Goal: Feedback & Contribution: Contribute content

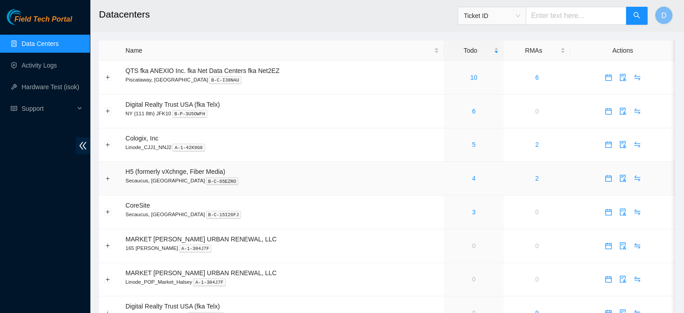
click at [471, 180] on div "4" at bounding box center [474, 178] width 50 height 10
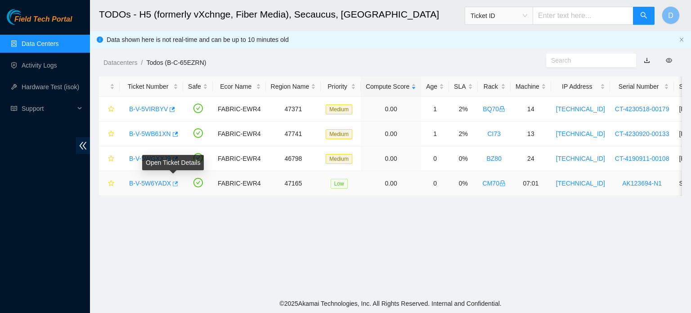
click at [171, 183] on icon "button" at bounding box center [174, 183] width 6 height 6
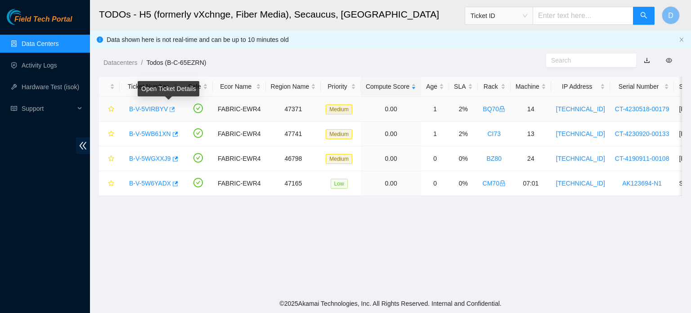
click at [170, 109] on icon "button" at bounding box center [172, 109] width 5 height 5
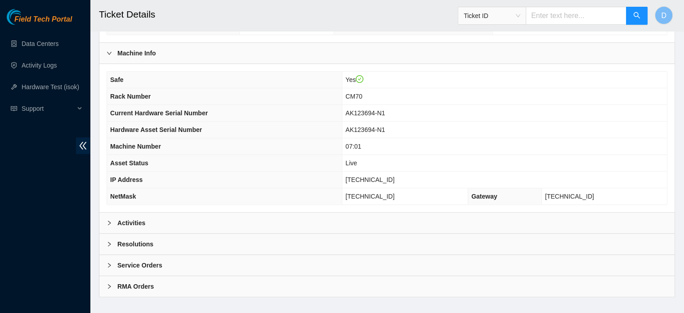
scroll to position [285, 0]
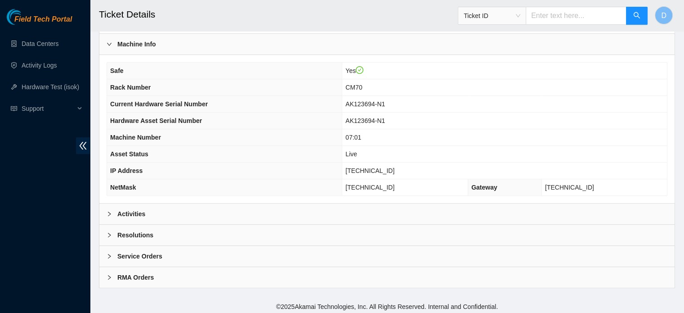
click at [203, 214] on div "Activities" at bounding box center [386, 213] width 575 height 21
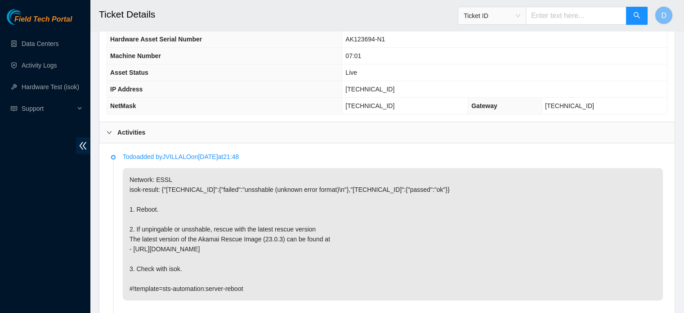
scroll to position [375, 0]
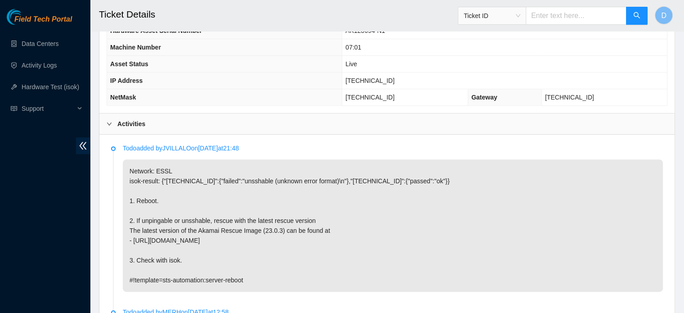
click at [0, 230] on div "Field Tech Portal Data Centers Activity Logs Hardware Test (isok) Support" at bounding box center [45, 161] width 90 height 304
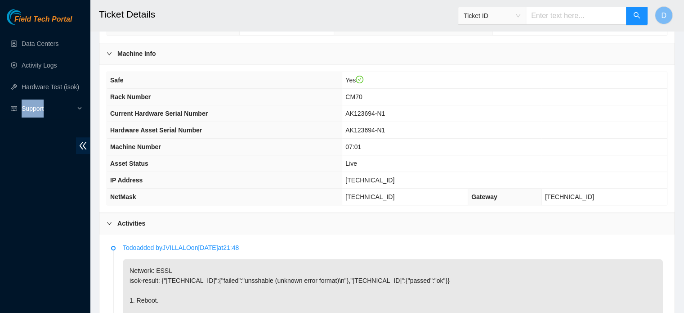
scroll to position [276, 0]
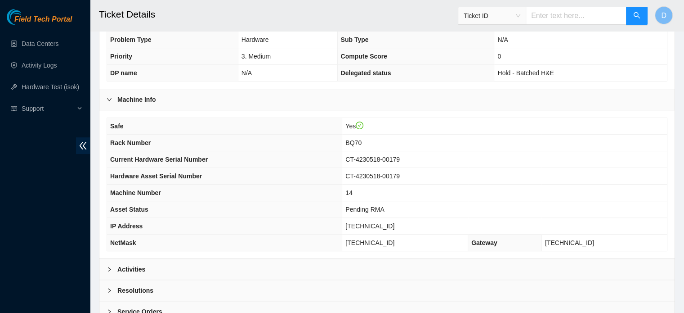
scroll to position [285, 0]
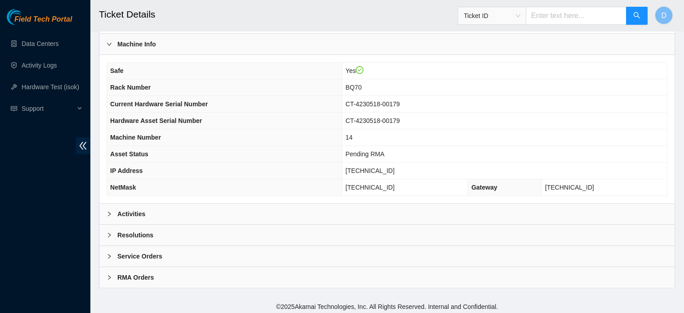
click at [189, 208] on div "Activities" at bounding box center [386, 213] width 575 height 21
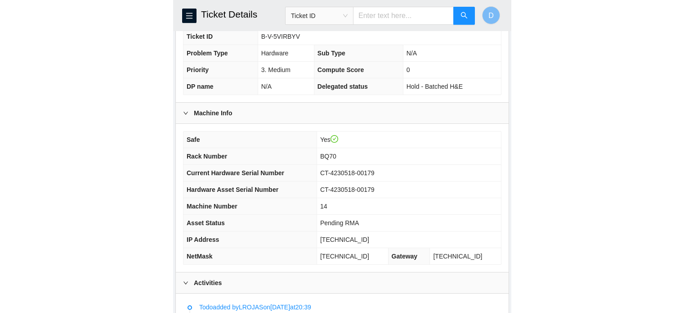
scroll to position [266, 0]
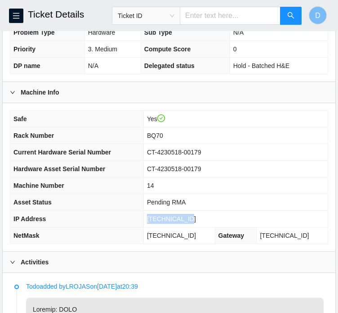
drag, startPoint x: 156, startPoint y: 228, endPoint x: 199, endPoint y: 225, distance: 42.8
click at [199, 225] on td "23.195.36.209" at bounding box center [235, 218] width 184 height 17
copy span "23.195.36.209"
drag, startPoint x: 204, startPoint y: 242, endPoint x: 143, endPoint y: 246, distance: 60.8
click at [143, 244] on tr "NetMask 255.255.255.224 Gateway 23.195.36.193" at bounding box center [169, 235] width 318 height 17
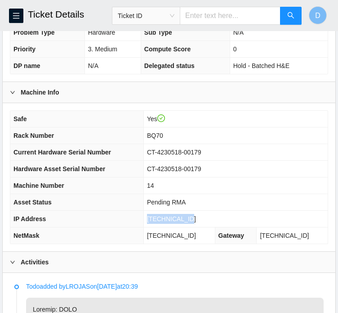
copy tr "255.255.255.224"
click at [3, 215] on div "Safe Yes Rack Number BQ70 Current Hardware Serial Number CT-4230518-00179 Hardw…" at bounding box center [169, 177] width 333 height 148
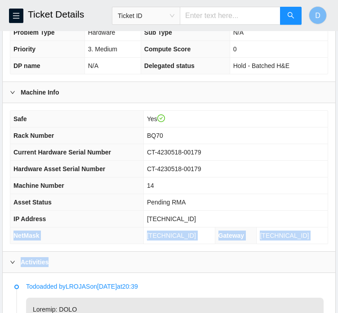
drag, startPoint x: 288, startPoint y: 261, endPoint x: 13, endPoint y: 237, distance: 275.8
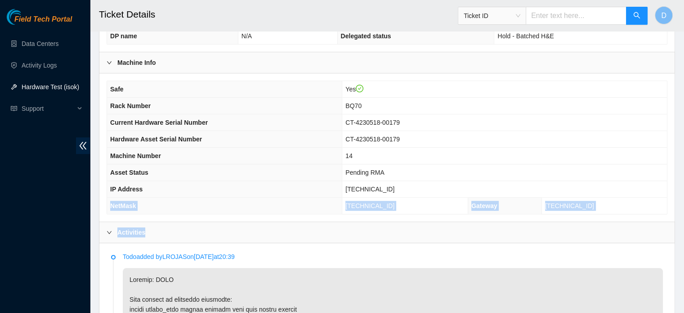
click at [67, 85] on link "Hardware Test (isok)" at bounding box center [51, 86] width 58 height 7
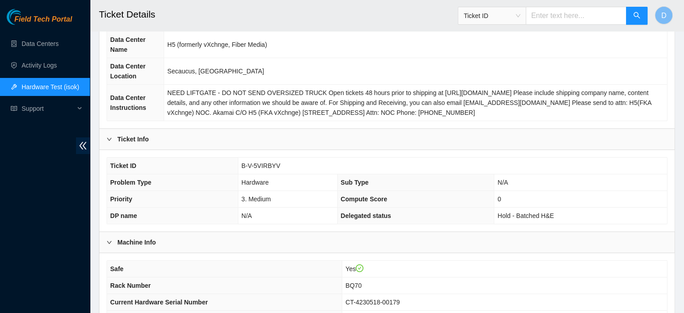
scroll to position [88, 0]
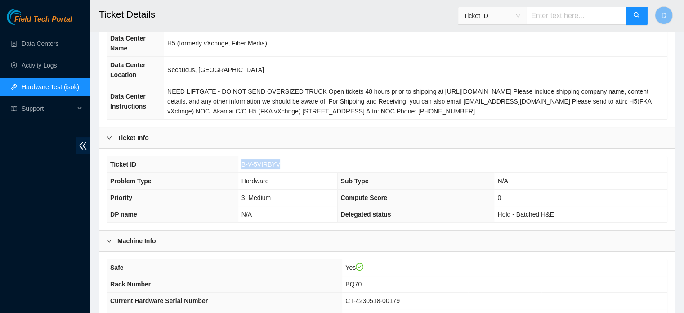
drag, startPoint x: 241, startPoint y: 165, endPoint x: 278, endPoint y: 168, distance: 37.5
click at [278, 168] on td "B-V-5VIRBYV" at bounding box center [452, 164] width 429 height 17
copy span "B-V-5VIRBYV"
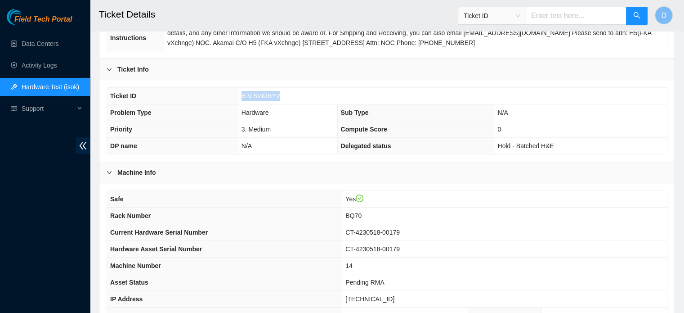
scroll to position [154, 0]
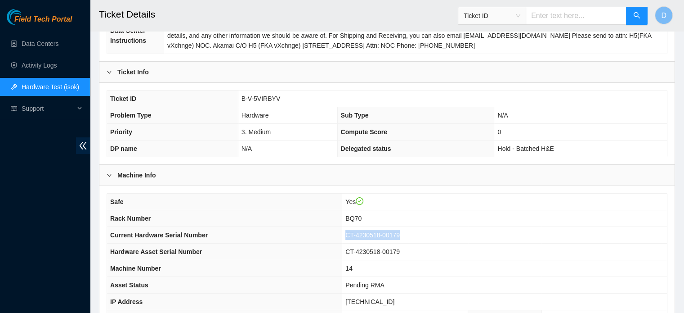
drag, startPoint x: 362, startPoint y: 232, endPoint x: 422, endPoint y: 234, distance: 60.3
click at [422, 234] on td "CT-4230518-00179" at bounding box center [504, 235] width 325 height 17
copy span "CT-4230518-00179"
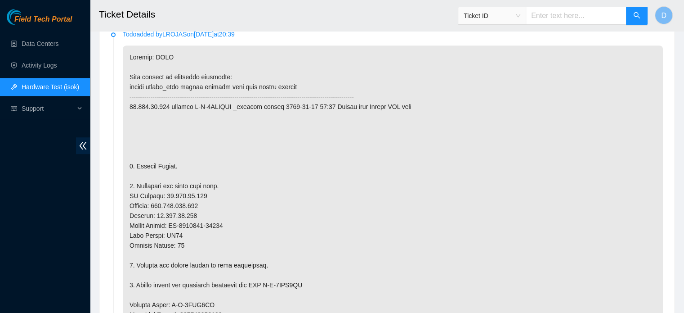
scroll to position [514, 0]
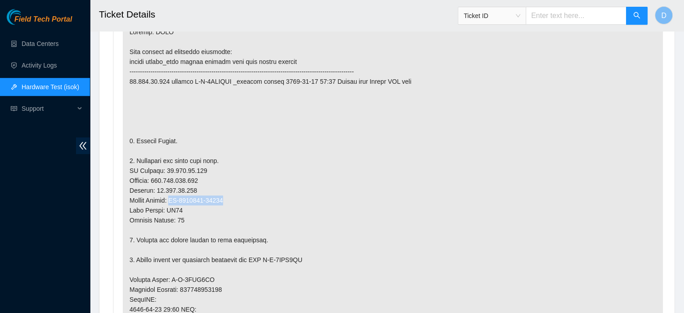
drag, startPoint x: 172, startPoint y: 195, endPoint x: 232, endPoint y: 198, distance: 59.9
click at [232, 198] on p at bounding box center [393, 274] width 540 height 508
copy p "CT-4230629-00015"
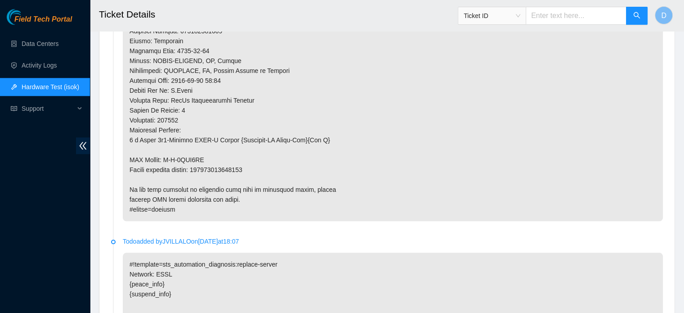
scroll to position [828, 0]
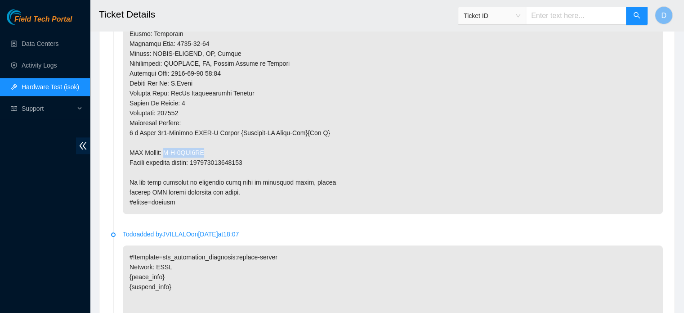
drag, startPoint x: 166, startPoint y: 149, endPoint x: 219, endPoint y: 145, distance: 53.2
copy p "B-V-5VKL3XL"
drag, startPoint x: 198, startPoint y: 160, endPoint x: 268, endPoint y: 156, distance: 70.2
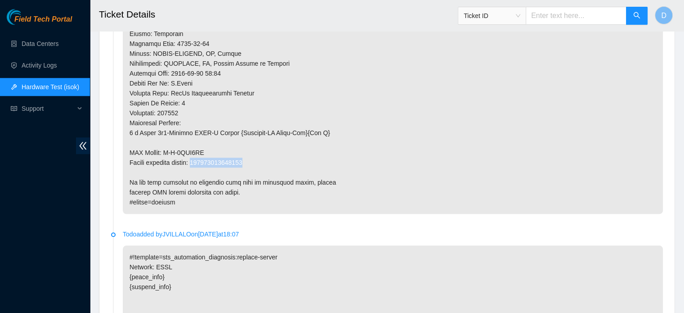
copy p "093642900230066"
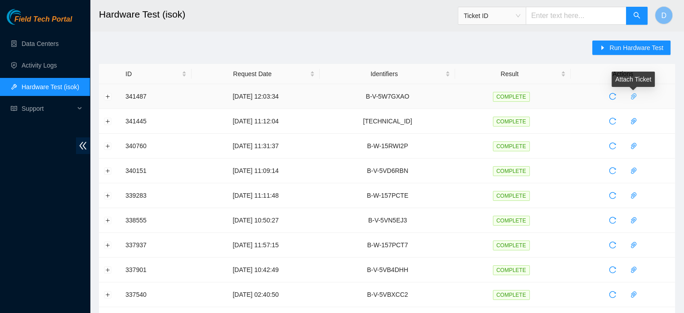
click at [629, 91] on body "Field Tech Portal Data Centers Activity Logs Hardware Test (isok) Support Hardw…" at bounding box center [342, 156] width 684 height 313
click at [629, 93] on span "paper-clip" at bounding box center [633, 96] width 13 height 7
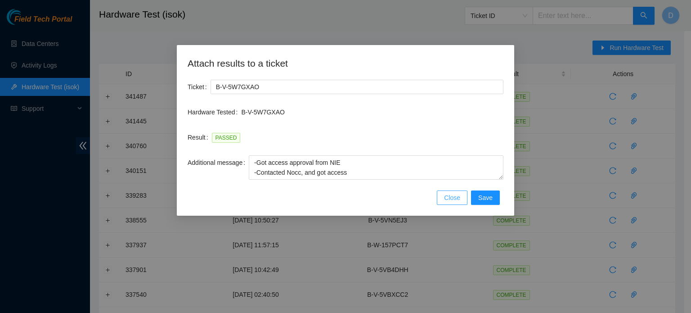
click at [449, 201] on span "Close" at bounding box center [452, 197] width 16 height 10
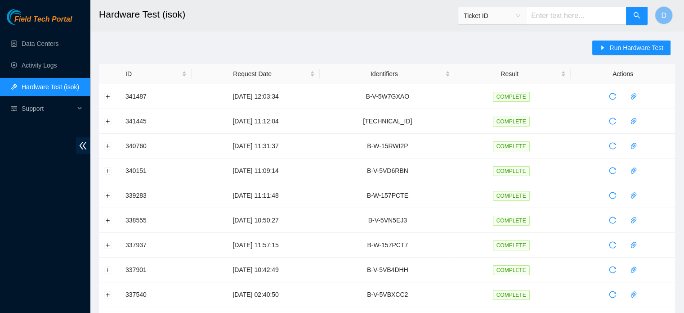
click at [623, 40] on div "Run Hardware Test" at bounding box center [633, 51] width 83 height 23
click at [618, 45] on span "Run Hardware Test" at bounding box center [636, 48] width 54 height 10
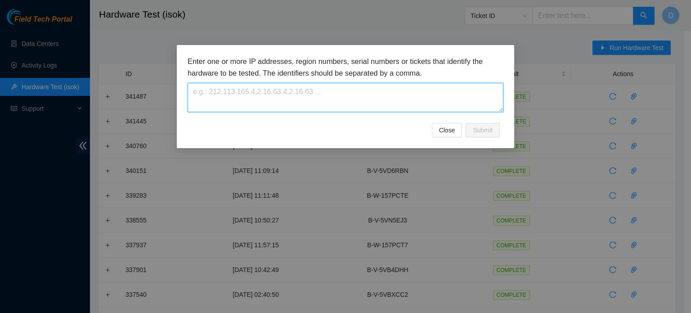
click at [322, 101] on textarea at bounding box center [346, 97] width 316 height 29
paste textarea "B-V-5VIRBYV"
type textarea "B-V-5VIRBYV"
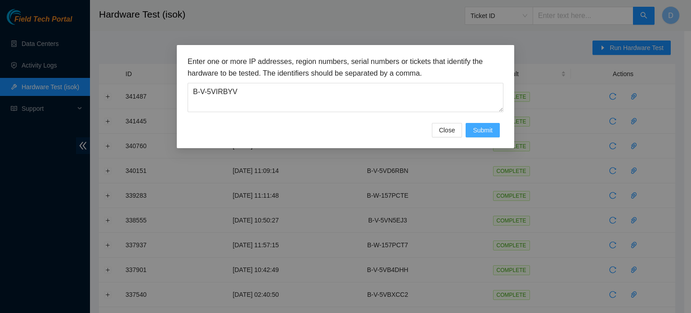
click at [484, 133] on span "Submit" at bounding box center [483, 130] width 20 height 10
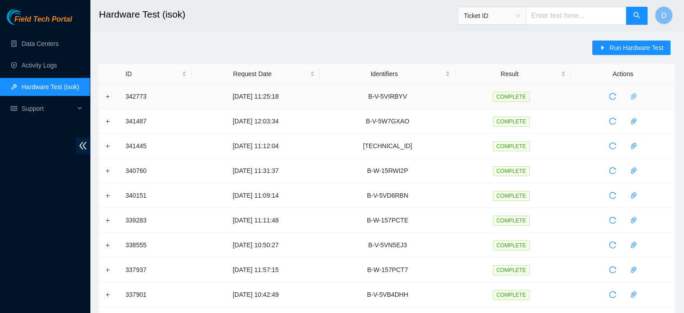
click at [632, 97] on icon "paper-clip" at bounding box center [633, 96] width 7 height 7
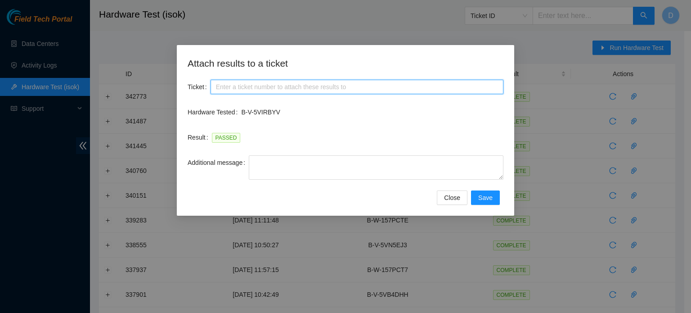
click at [264, 89] on input "Ticket" at bounding box center [356, 87] width 293 height 14
paste input "B-V-5VIRBYV"
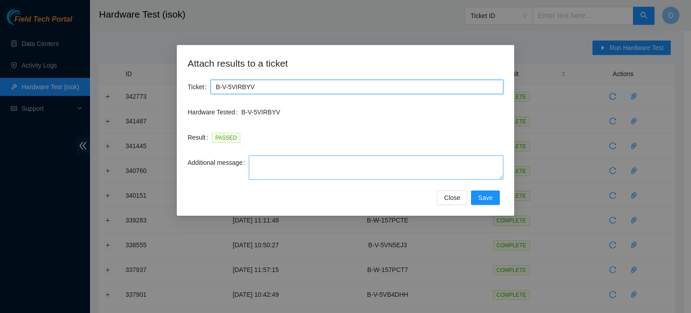
type input "B-V-5VIRBYV"
click at [272, 171] on textarea "Additional message" at bounding box center [376, 167] width 255 height 24
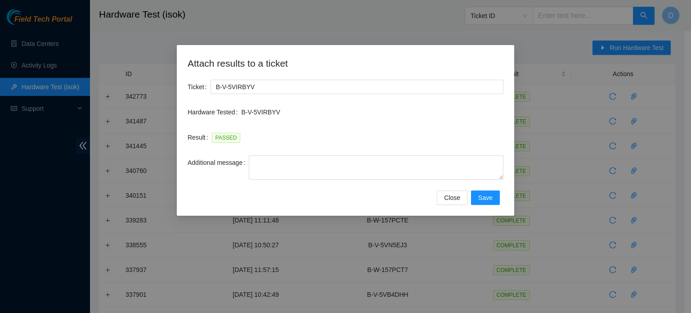
drag, startPoint x: 665, startPoint y: 100, endPoint x: 660, endPoint y: 100, distance: 5.4
click at [665, 100] on div "Attach results to a ticket Ticket B-V-5VIRBYV Hardware Tested B-V-5VIRBYV Resul…" at bounding box center [345, 156] width 691 height 313
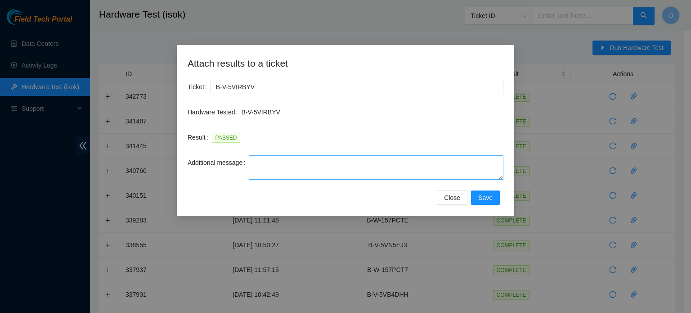
click at [297, 179] on div "Additional message" at bounding box center [346, 172] width 316 height 35
click at [300, 171] on textarea "Additional message" at bounding box center [376, 167] width 255 height 24
paste textarea "-Scheduled a visit to work on ticket -Got access approval from NIE -Contacted N…"
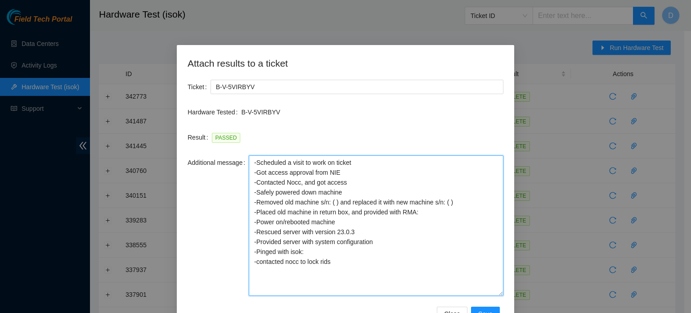
drag, startPoint x: 501, startPoint y: 176, endPoint x: 491, endPoint y: 292, distance: 116.9
click at [491, 292] on textarea "-Scheduled a visit to work on ticket -Got access approval from NIE -Contacted N…" at bounding box center [376, 225] width 255 height 140
click at [446, 200] on textarea "-Scheduled a visit to work on ticket -Got access approval from NIE -Contacted N…" at bounding box center [376, 225] width 255 height 140
paste textarea "CT-4230629-00015"
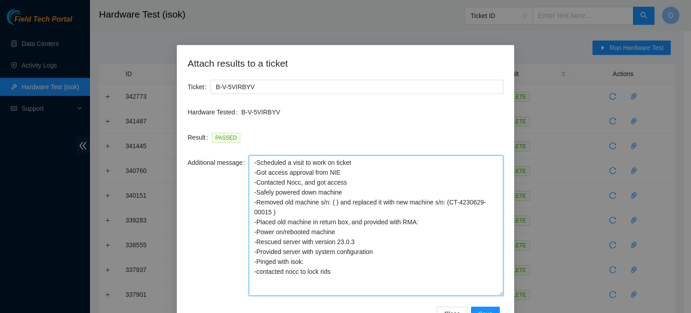
click at [332, 201] on textarea "-Scheduled a visit to work on ticket -Got access approval from NIE -Contacted N…" at bounding box center [376, 225] width 255 height 140
paste textarea "CT-4230518-00179"
click at [431, 222] on textarea "-Scheduled a visit to work on ticket -Got access approval from NIE -Contacted N…" at bounding box center [376, 225] width 255 height 140
paste textarea "B-V-5VKL3XL"
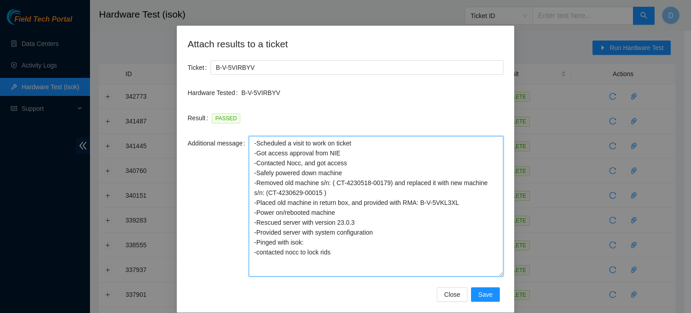
scroll to position [29, 0]
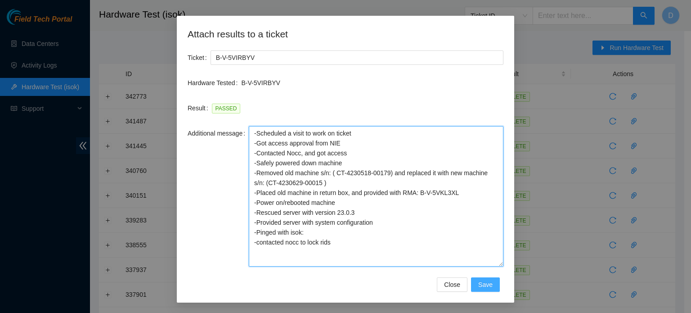
type textarea "-Scheduled a visit to work on ticket -Got access approval from NIE -Contacted N…"
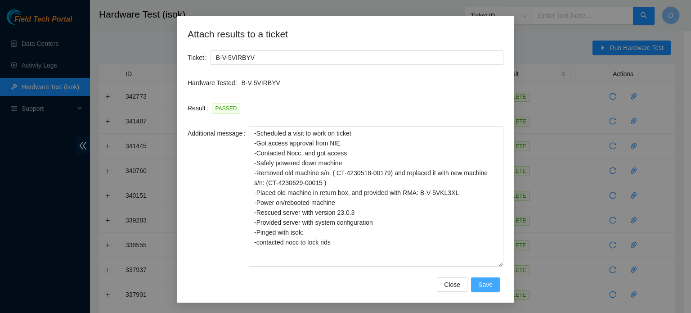
click at [482, 286] on span "Save" at bounding box center [485, 284] width 14 height 10
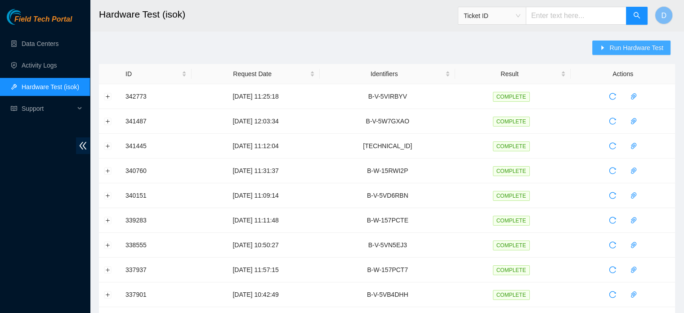
click at [624, 54] on button "Run Hardware Test" at bounding box center [631, 47] width 78 height 14
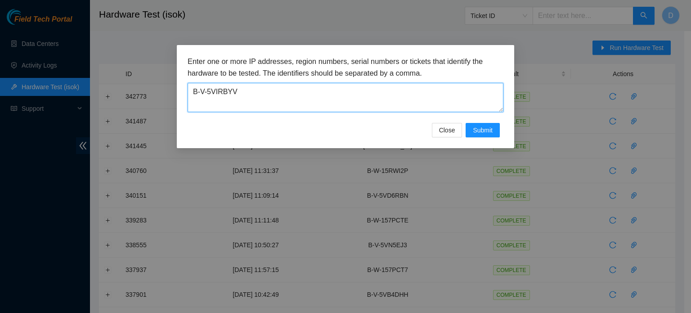
drag, startPoint x: 347, startPoint y: 91, endPoint x: 73, endPoint y: 74, distance: 274.4
click at [73, 74] on div "Enter one or more IP addresses, region numbers, serial numbers or tickets that …" at bounding box center [345, 156] width 691 height 313
paste textarea "W6YADX"
type textarea "B-V-5W6YADX"
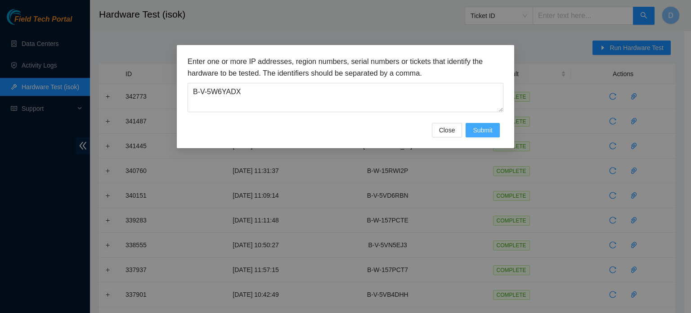
click at [480, 134] on button "Submit" at bounding box center [482, 130] width 34 height 14
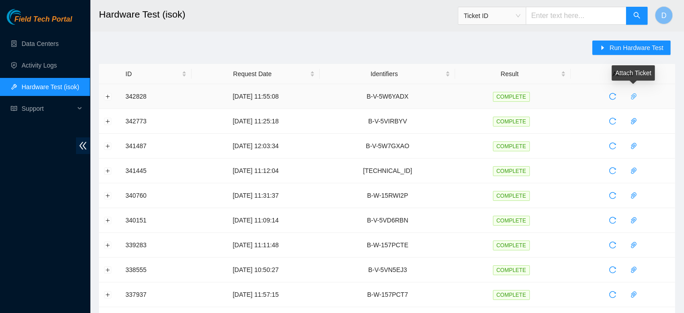
click at [632, 98] on icon "paper-clip" at bounding box center [633, 96] width 7 height 7
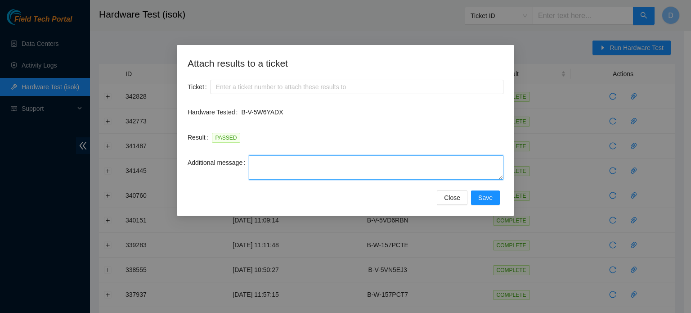
click at [353, 173] on textarea "Additional message" at bounding box center [376, 167] width 255 height 24
paste textarea "-Got access approval-Scheduled a visit to work on ticket -Got access approval f…"
type textarea "-Got access approval-Scheduled a visit to work on ticket -Got access approval f…"
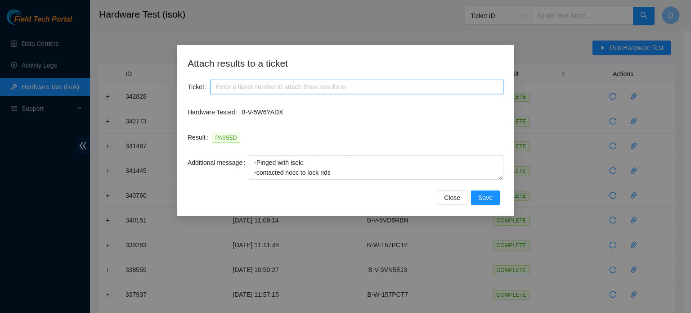
click at [311, 90] on input "Ticket" at bounding box center [356, 87] width 293 height 14
paste input "B-V-5WJT5ZL"
drag, startPoint x: 330, startPoint y: 86, endPoint x: 34, endPoint y: 55, distance: 297.5
click at [36, 49] on div "Attach results to a ticket Ticket B-V-5WJT5ZL Hardware Tested B-V-5W6YADX Resul…" at bounding box center [345, 156] width 691 height 313
paste input "6YADX"
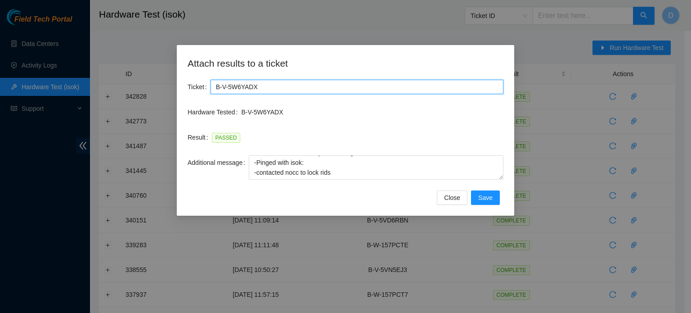
type input "B-V-5W6YADX"
click at [425, 134] on div "PASSED" at bounding box center [357, 137] width 291 height 10
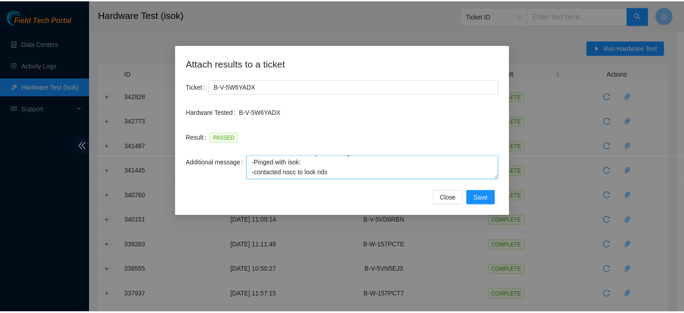
scroll to position [0, 0]
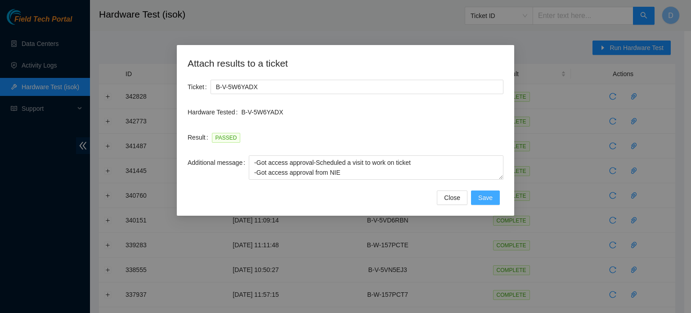
click at [488, 200] on span "Save" at bounding box center [485, 197] width 14 height 10
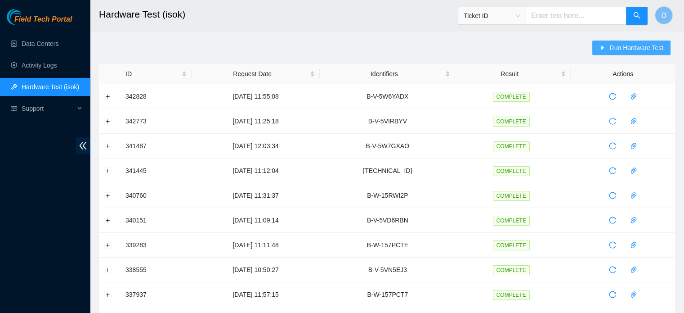
click at [632, 52] on span "Run Hardware Test" at bounding box center [636, 48] width 54 height 10
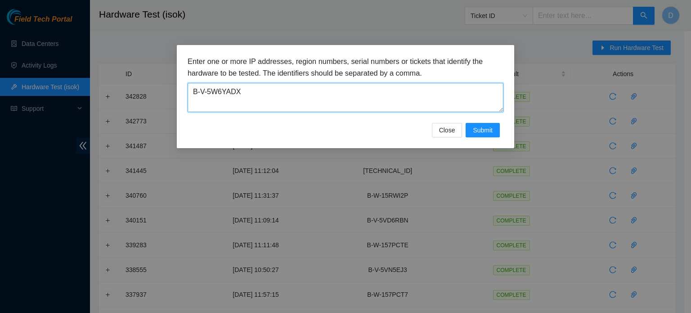
click at [316, 100] on textarea "B-V-5W6YADX" at bounding box center [346, 97] width 316 height 29
paste textarea "B61XN"
type textarea "B-V-5WB61XN"
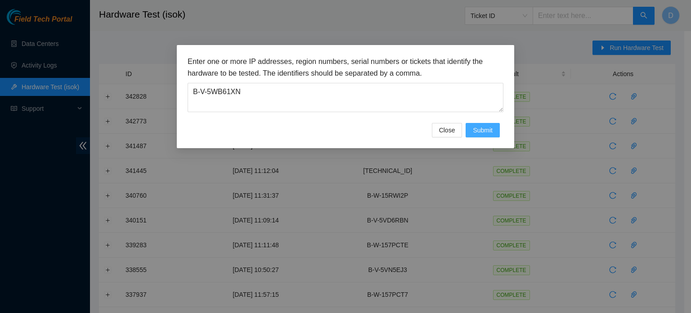
click at [474, 134] on span "Submit" at bounding box center [483, 130] width 20 height 10
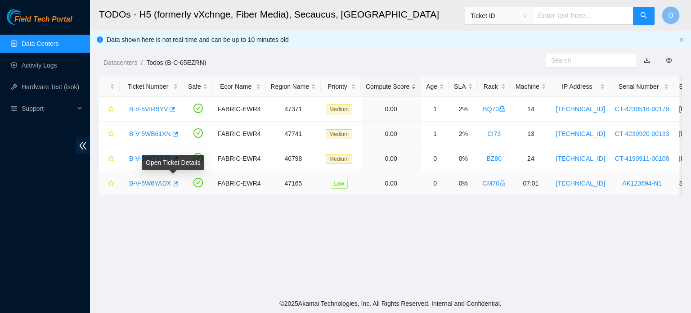
click at [172, 183] on icon "button" at bounding box center [174, 183] width 6 height 6
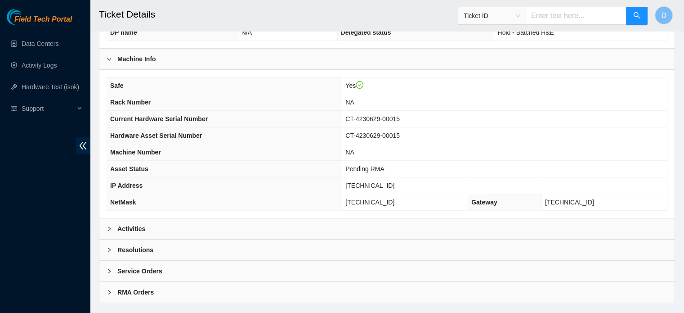
scroll to position [285, 0]
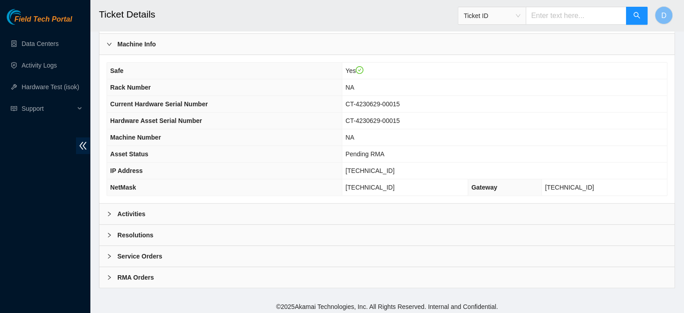
click at [163, 226] on div "Resolutions" at bounding box center [386, 234] width 575 height 21
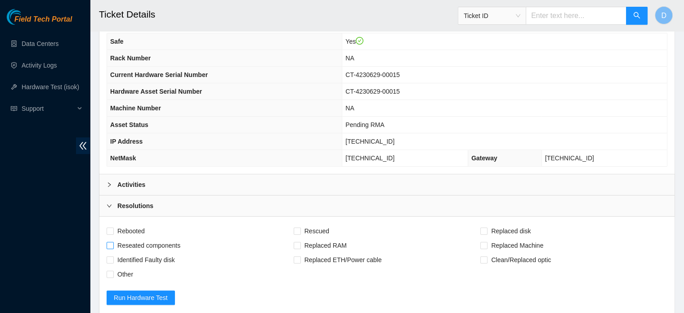
scroll to position [375, 0]
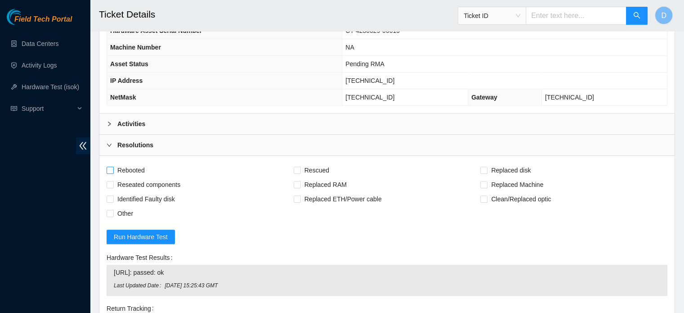
click at [133, 164] on span "Rebooted" at bounding box center [131, 170] width 35 height 14
click at [113, 166] on input "Rebooted" at bounding box center [110, 169] width 6 height 6
checkbox input "true"
click at [321, 166] on span "Rescued" at bounding box center [317, 170] width 32 height 14
click at [300, 166] on input "Rescued" at bounding box center [297, 169] width 6 height 6
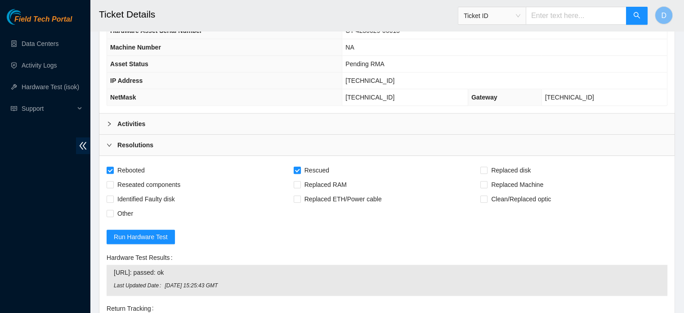
click at [308, 163] on span "Rescued" at bounding box center [317, 170] width 32 height 14
click at [300, 166] on input "Rescued" at bounding box center [297, 169] width 6 height 6
checkbox input "false"
click at [513, 182] on span "Replaced Machine" at bounding box center [517, 184] width 59 height 14
click at [487, 182] on input "Replaced Machine" at bounding box center [483, 184] width 6 height 6
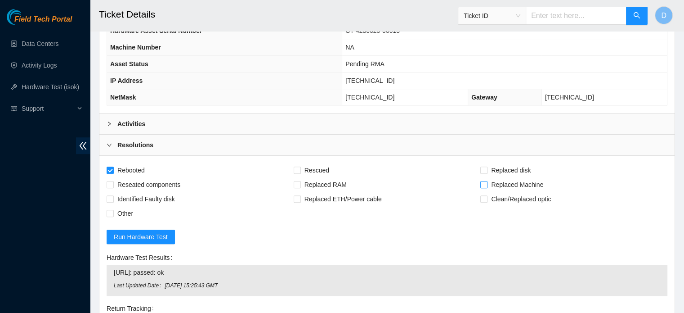
checkbox input "true"
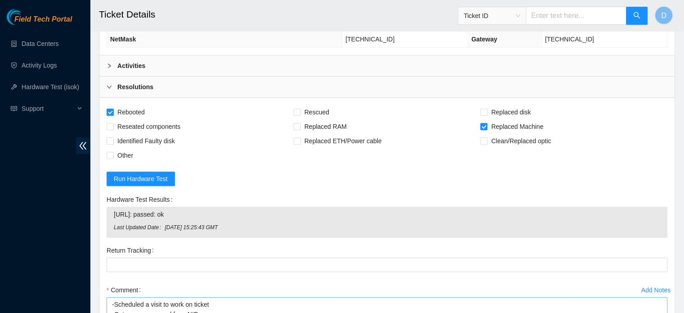
scroll to position [510, 0]
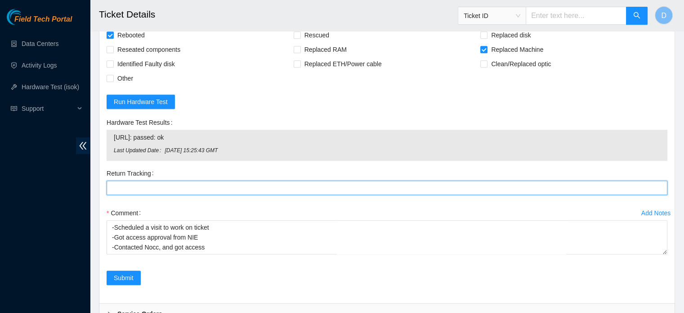
click at [145, 190] on Tracking "Return Tracking" at bounding box center [387, 187] width 561 height 14
paste Tracking "093642900230066"
type Tracking "093642900230066"
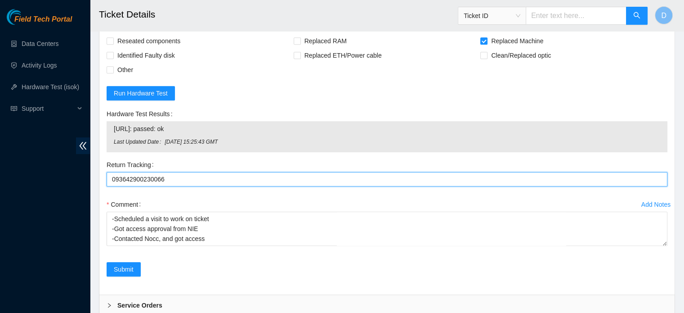
scroll to position [519, 0]
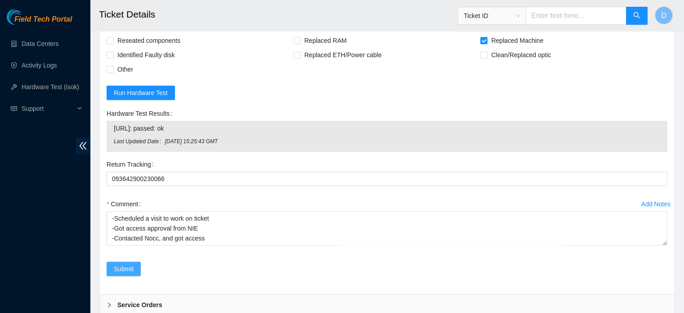
click at [133, 266] on span "Submit" at bounding box center [124, 269] width 20 height 10
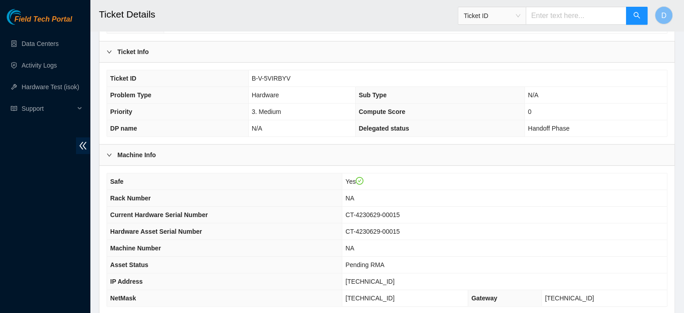
scroll to position [285, 0]
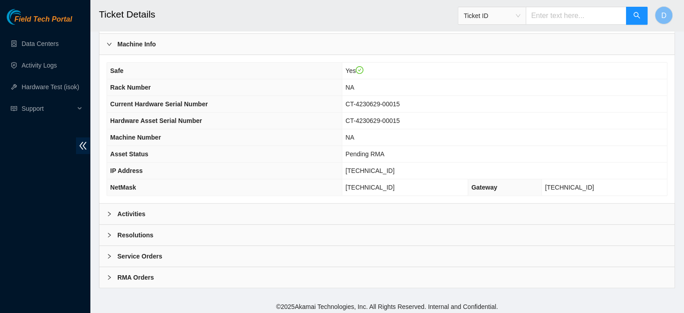
click at [302, 210] on div "Activities" at bounding box center [386, 213] width 575 height 21
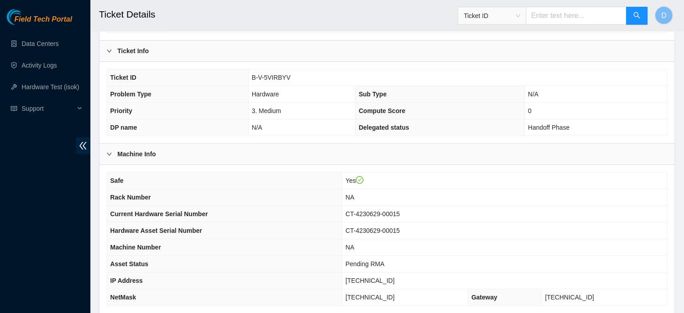
scroll to position [184, 0]
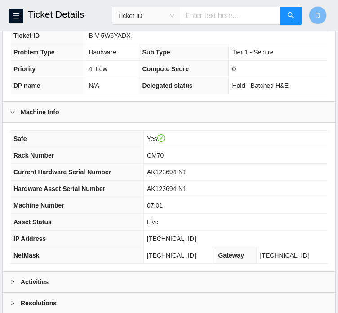
scroll to position [318, 0]
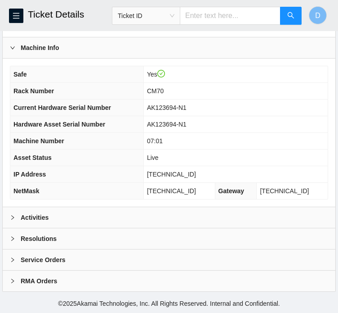
click at [43, 218] on b "Activities" at bounding box center [35, 217] width 28 height 10
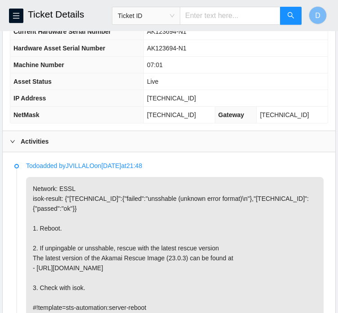
scroll to position [386, 0]
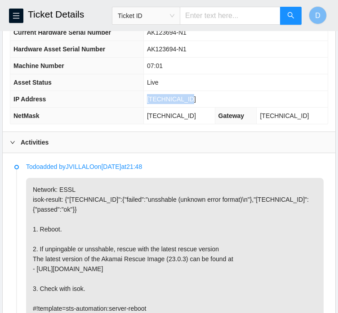
drag, startPoint x: 156, startPoint y: 105, endPoint x: 199, endPoint y: 108, distance: 43.8
click at [199, 107] on td "[TECHNICAL_ID]" at bounding box center [235, 99] width 184 height 17
copy span "[TECHNICAL_ID]"
drag, startPoint x: 155, startPoint y: 125, endPoint x: 204, endPoint y: 127, distance: 48.6
click at [204, 124] on td "[TECHNICAL_ID]" at bounding box center [179, 115] width 72 height 17
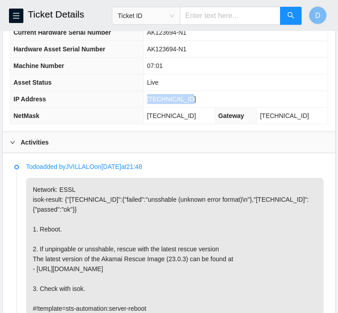
copy span "255.255.255.128"
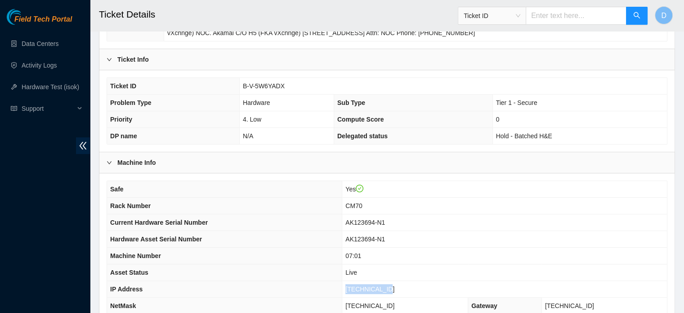
scroll to position [145, 0]
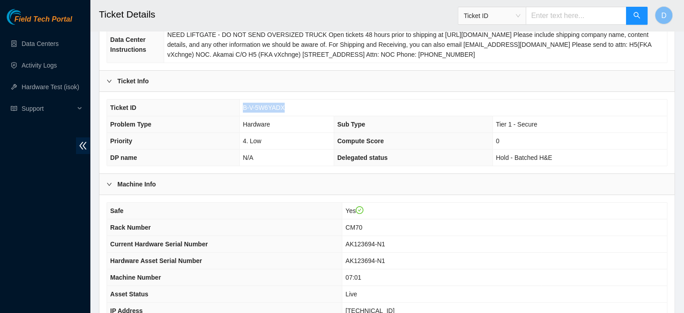
drag, startPoint x: 243, startPoint y: 104, endPoint x: 290, endPoint y: 107, distance: 46.9
click at [290, 107] on td "B-V-5W6YADX" at bounding box center [453, 107] width 428 height 17
copy span "B-V-5W6YADX"
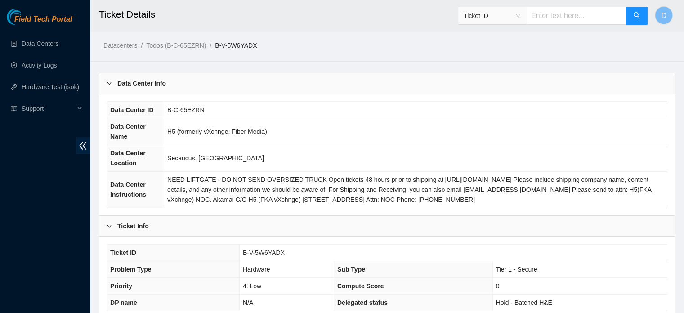
click at [28, 246] on div "Field Tech Portal Data Centers Activity Logs Hardware Test (isok) Support" at bounding box center [45, 161] width 90 height 304
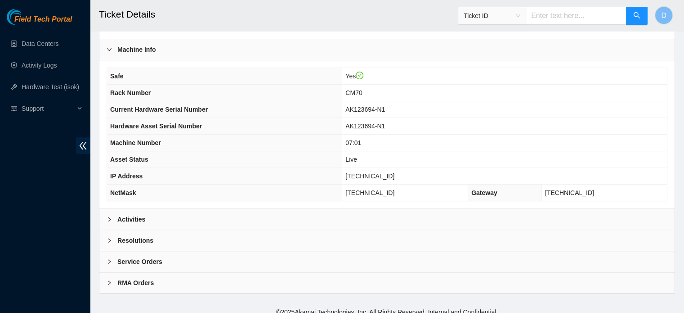
scroll to position [285, 0]
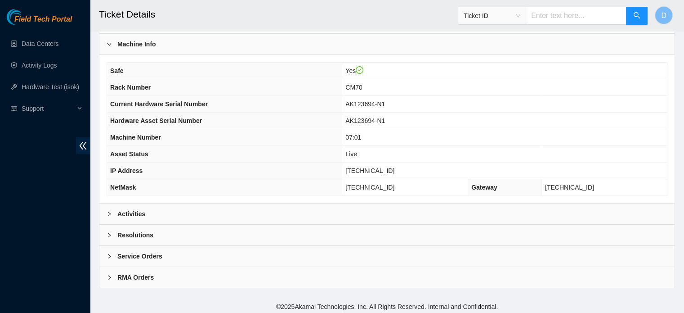
click at [154, 216] on div "Activities" at bounding box center [386, 213] width 575 height 21
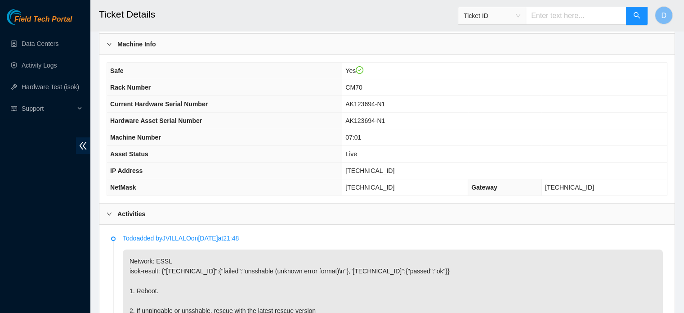
click at [155, 214] on div "Activities" at bounding box center [386, 213] width 575 height 21
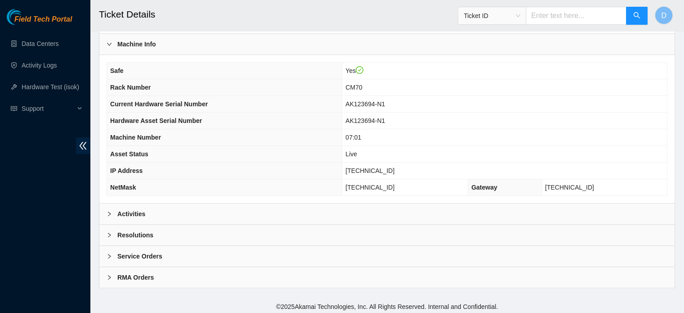
click at [160, 224] on div "Resolutions" at bounding box center [386, 234] width 575 height 21
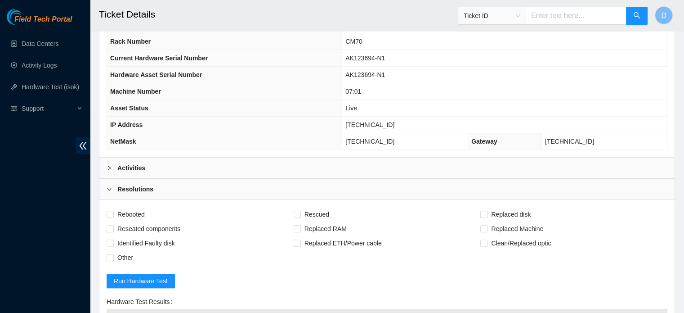
scroll to position [330, 0]
click at [137, 212] on span "Rebooted" at bounding box center [131, 215] width 35 height 14
click at [113, 212] on input "Rebooted" at bounding box center [110, 214] width 6 height 6
checkbox input "true"
click at [325, 211] on span "Rescued" at bounding box center [317, 215] width 32 height 14
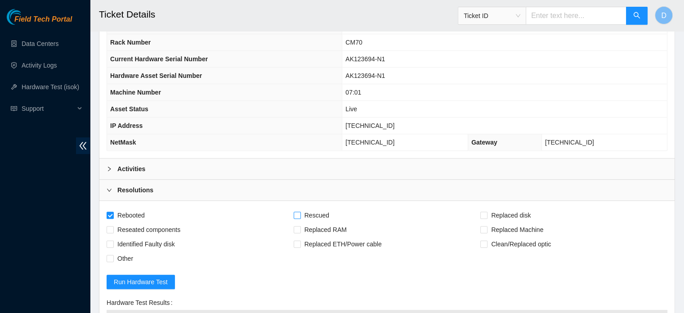
click at [300, 211] on input "Rescued" at bounding box center [297, 214] width 6 height 6
checkbox input "true"
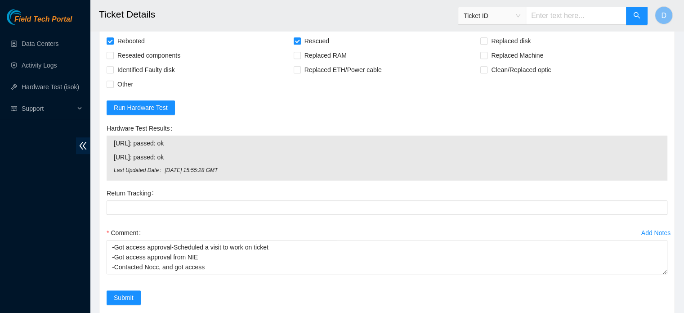
scroll to position [581, 0]
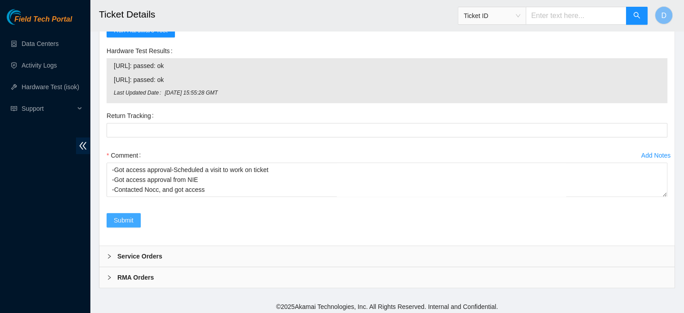
click at [124, 217] on span "Submit" at bounding box center [124, 220] width 20 height 10
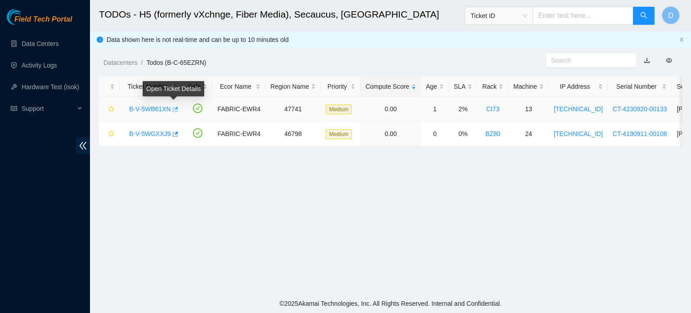
click at [172, 109] on icon "button" at bounding box center [174, 109] width 6 height 6
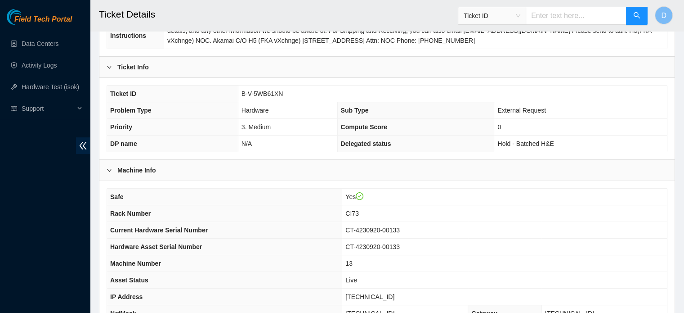
scroll to position [285, 0]
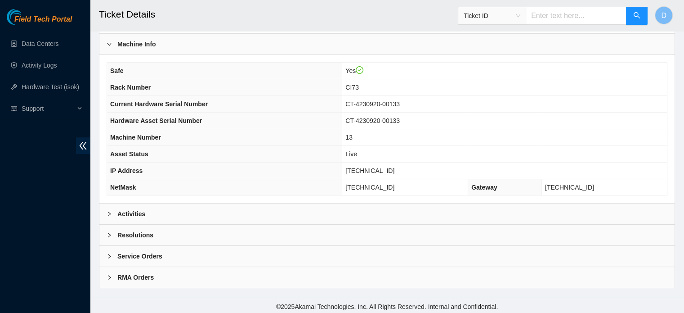
click at [177, 217] on div "Activities" at bounding box center [386, 213] width 575 height 21
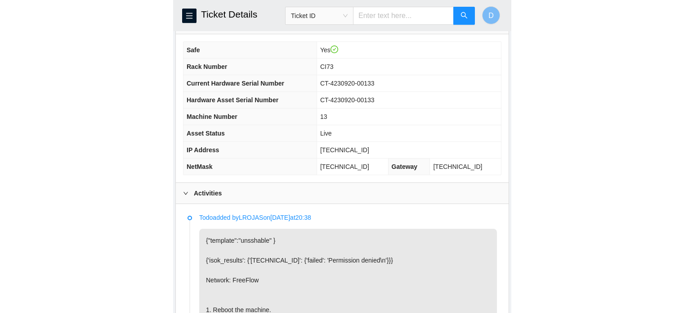
scroll to position [319, 0]
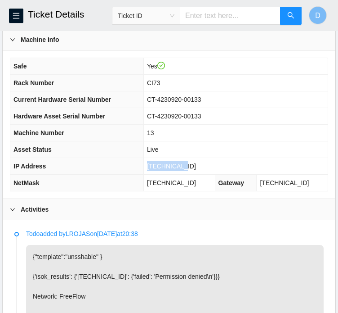
drag, startPoint x: 159, startPoint y: 172, endPoint x: 209, endPoint y: 171, distance: 49.9
click at [209, 171] on td "[TECHNICAL_ID]" at bounding box center [235, 166] width 184 height 17
copy span "[TECHNICAL_ID]"
drag, startPoint x: 161, startPoint y: 189, endPoint x: 214, endPoint y: 194, distance: 52.8
click at [214, 191] on td "255.255.255.224" at bounding box center [179, 182] width 72 height 17
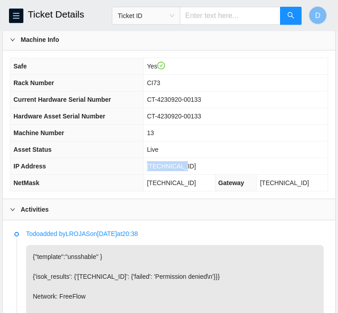
copy span "255.255.255.224"
drag, startPoint x: 161, startPoint y: 90, endPoint x: 177, endPoint y: 91, distance: 16.2
click at [177, 91] on td "CI73" at bounding box center [235, 83] width 184 height 17
copy span "CI73"
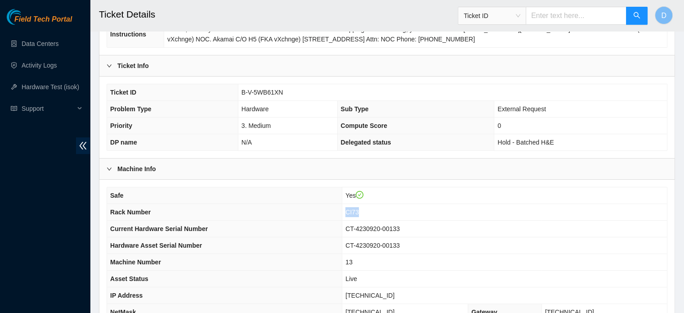
scroll to position [146, 0]
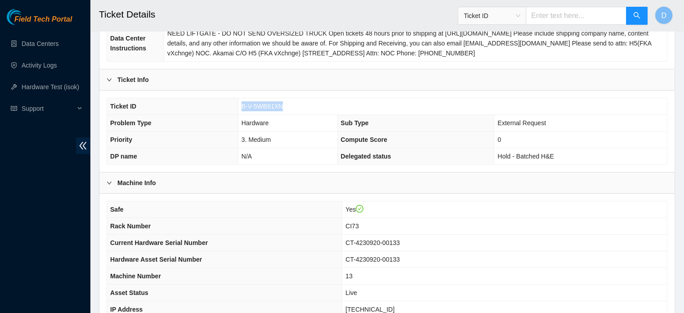
drag, startPoint x: 242, startPoint y: 104, endPoint x: 287, endPoint y: 104, distance: 45.4
click at [287, 104] on td "B-V-5WB61XN" at bounding box center [452, 106] width 429 height 17
copy span "B-V-5WB61XN"
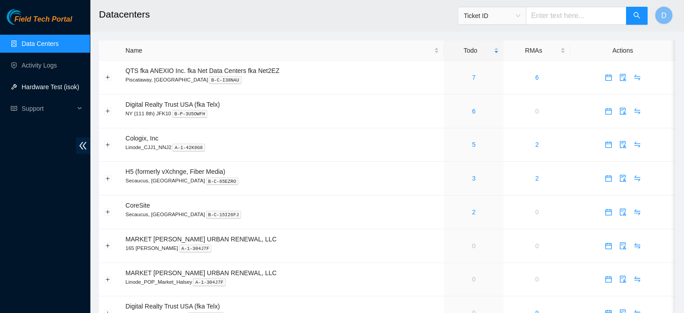
click at [50, 85] on link "Hardware Test (isok)" at bounding box center [51, 86] width 58 height 7
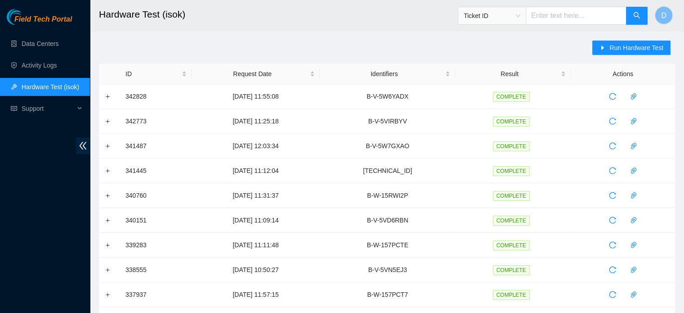
click at [595, 57] on div "Run Hardware Test" at bounding box center [633, 51] width 83 height 23
click at [612, 50] on span "Run Hardware Test" at bounding box center [636, 48] width 54 height 10
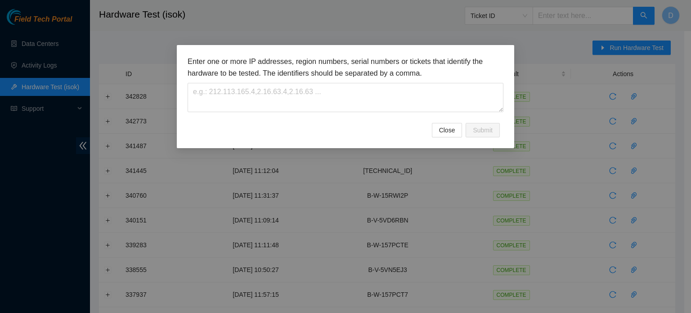
click at [309, 73] on h3 "Enter one or more IP addresses, region numbers, serial numbers or tickets that …" at bounding box center [346, 67] width 316 height 23
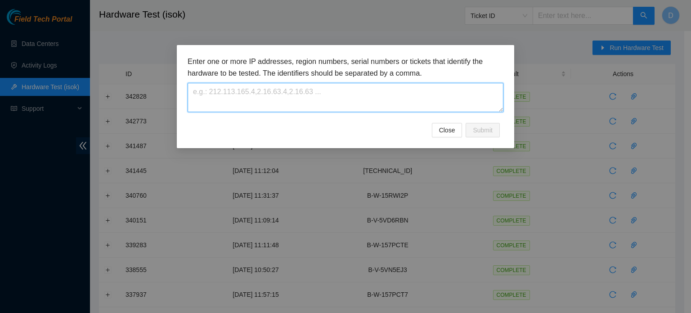
click at [247, 98] on textarea at bounding box center [346, 97] width 316 height 29
paste textarea "B-V-5WB61XN"
type textarea "B-V-5WB61XN"
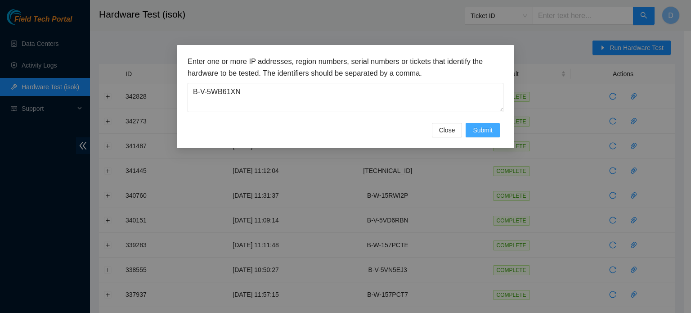
click at [484, 132] on span "Submit" at bounding box center [483, 130] width 20 height 10
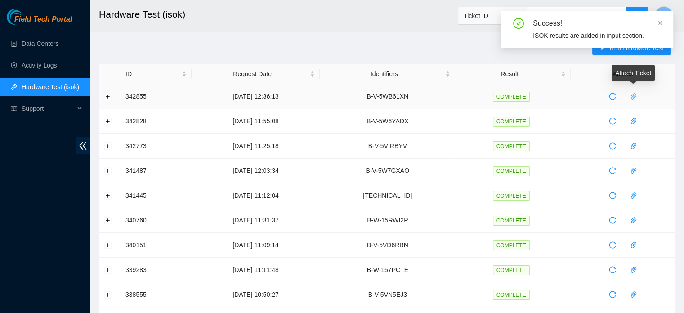
click at [633, 96] on icon "paper-clip" at bounding box center [633, 96] width 7 height 7
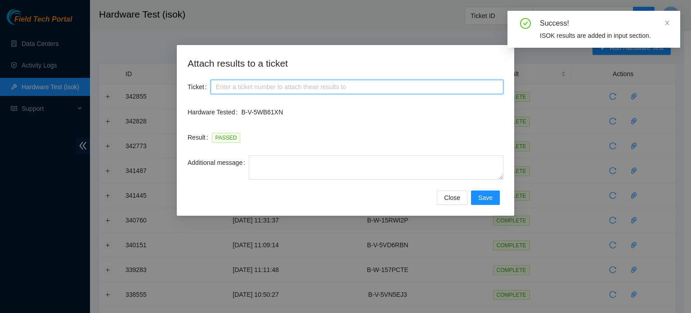
click at [331, 91] on input "Ticket" at bounding box center [356, 87] width 293 height 14
paste input "B-V-5WB61XN"
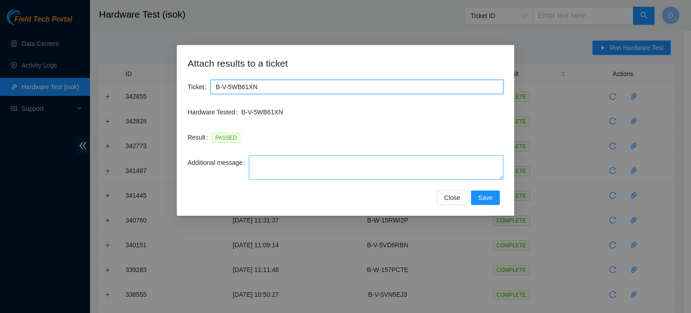
type input "B-V-5WB61XN"
click at [253, 170] on textarea "Additional message" at bounding box center [376, 167] width 255 height 24
paste textarea "-Got access approval-Scheduled a visit to work on ticket -Got access approval f…"
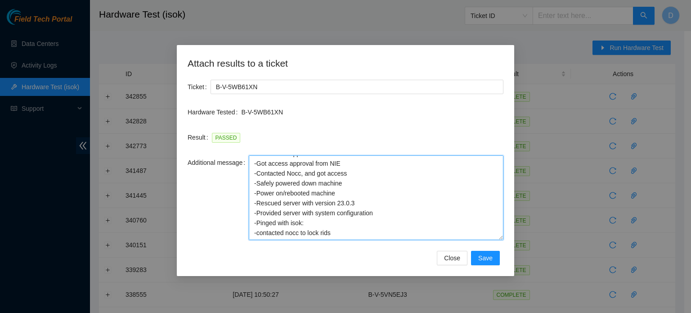
scroll to position [18, 0]
drag, startPoint x: 499, startPoint y: 178, endPoint x: 484, endPoint y: 239, distance: 63.0
click at [484, 239] on textarea "-Got access approval-Scheduled a visit to work on ticket -Got access approval f…" at bounding box center [376, 197] width 255 height 85
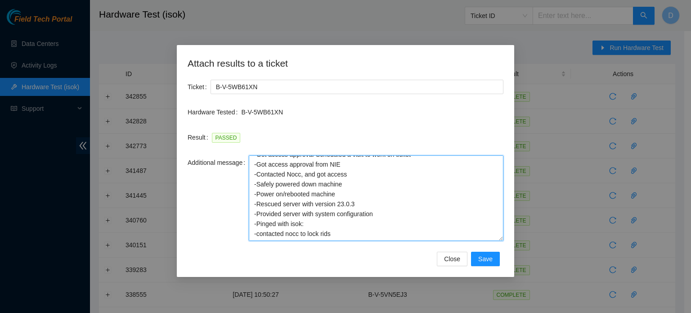
drag, startPoint x: 341, startPoint y: 227, endPoint x: 244, endPoint y: 227, distance: 97.1
click at [244, 227] on div "Additional message -Got access approval-Scheduled a visit to work on ticket -Go…" at bounding box center [346, 197] width 316 height 85
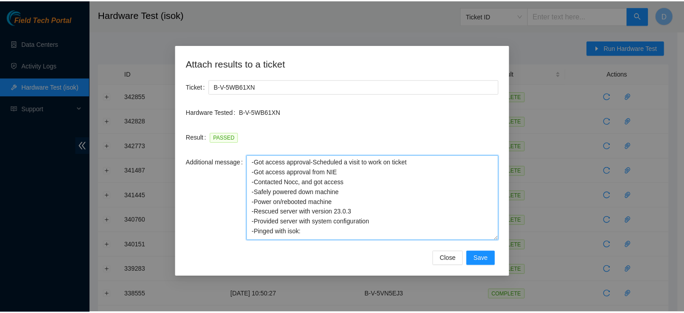
scroll to position [0, 0]
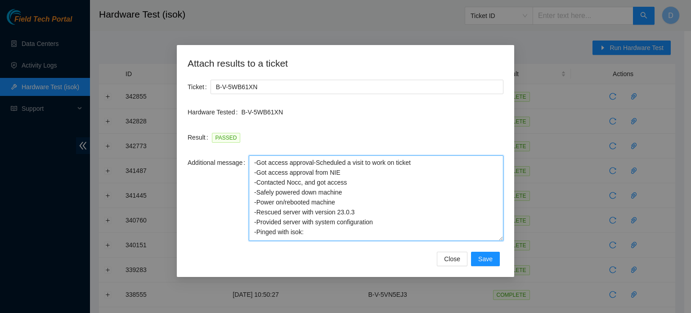
drag, startPoint x: 349, startPoint y: 183, endPoint x: 222, endPoint y: 146, distance: 132.2
click at [222, 146] on form "Ticket B-V-5WB61XN Hardware Tested B-V-5WB61XN Result PASSED Additional message…" at bounding box center [346, 173] width 316 height 186
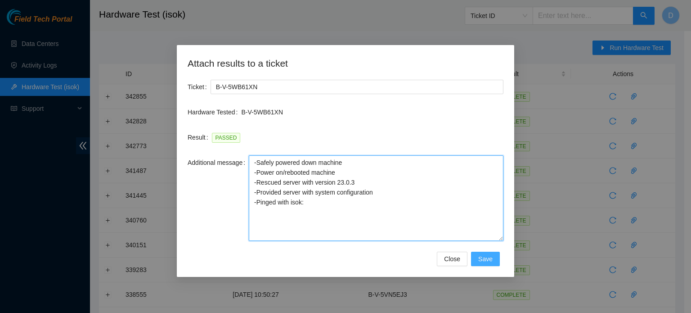
type textarea "-Safely powered down machine -Power on/rebooted machine -Rescued server with ve…"
click at [479, 259] on button "Save" at bounding box center [485, 258] width 29 height 14
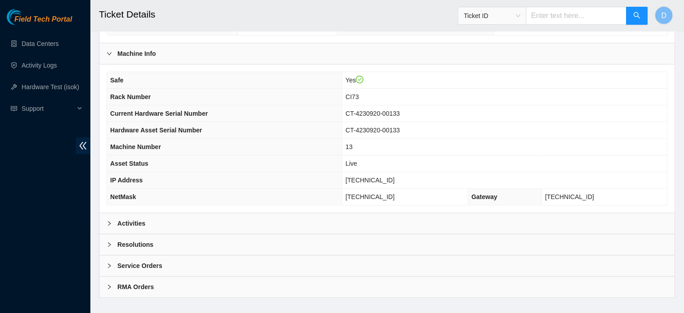
scroll to position [285, 0]
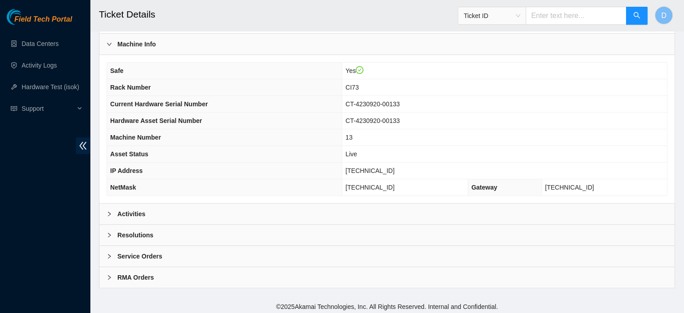
click at [148, 206] on div "Activities" at bounding box center [386, 213] width 575 height 21
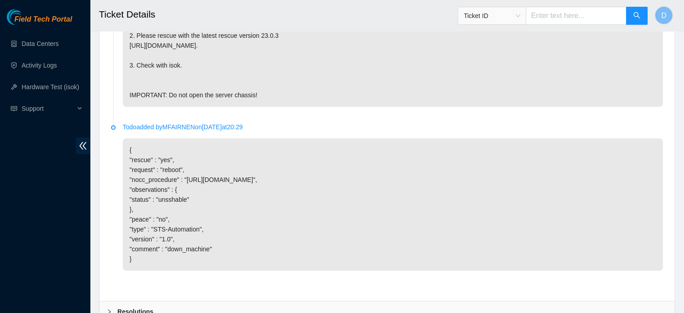
scroll to position [695, 0]
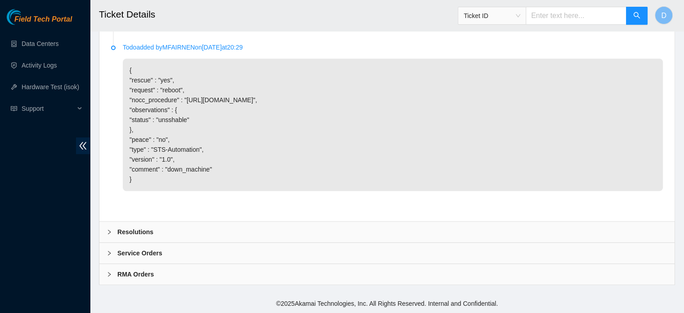
click at [120, 225] on div "Resolutions" at bounding box center [386, 231] width 575 height 21
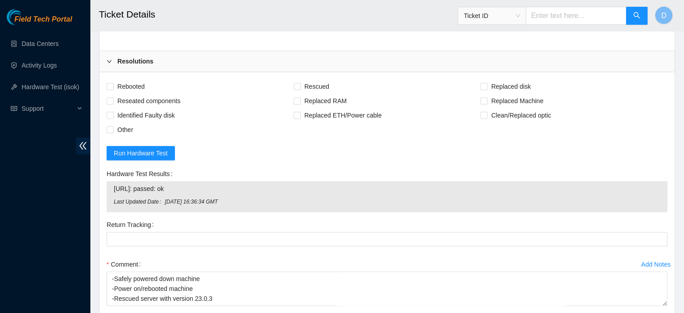
scroll to position [856, 0]
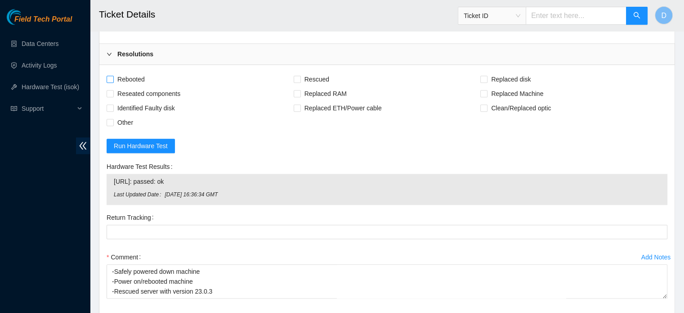
click at [132, 86] on span "Rebooted" at bounding box center [131, 79] width 35 height 14
click at [113, 82] on input "Rebooted" at bounding box center [110, 79] width 6 height 6
checkbox input "true"
click at [323, 86] on span "Rescued" at bounding box center [317, 79] width 32 height 14
click at [300, 82] on input "Rescued" at bounding box center [297, 79] width 6 height 6
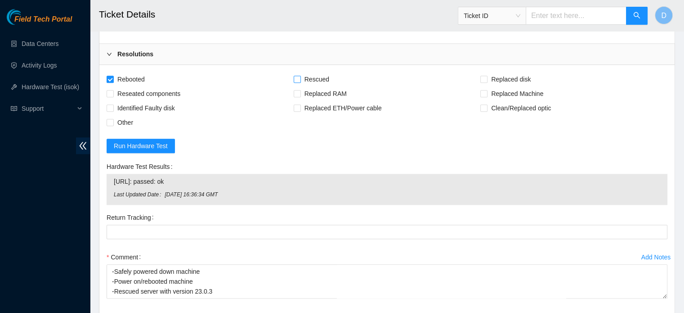
checkbox input "true"
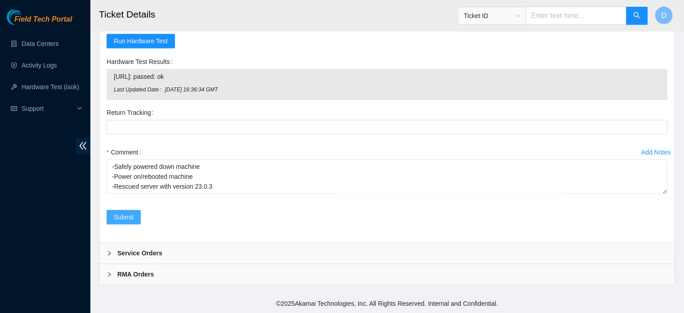
click at [116, 223] on button "Submit" at bounding box center [124, 217] width 34 height 14
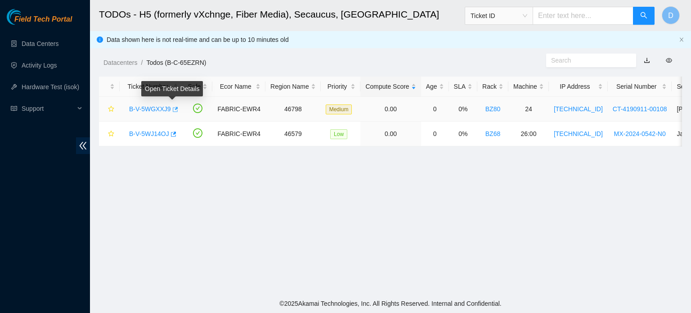
click at [175, 108] on button "button" at bounding box center [174, 109] width 7 height 14
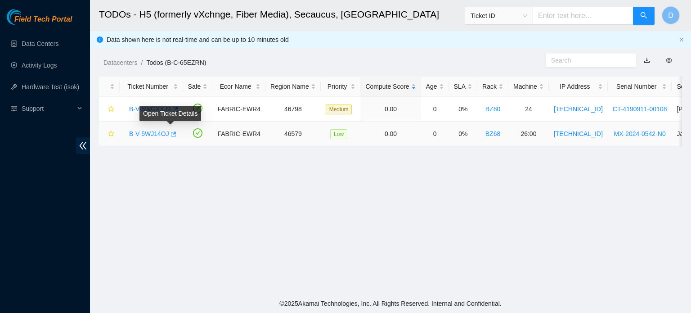
click at [170, 133] on icon "button" at bounding box center [173, 134] width 6 height 6
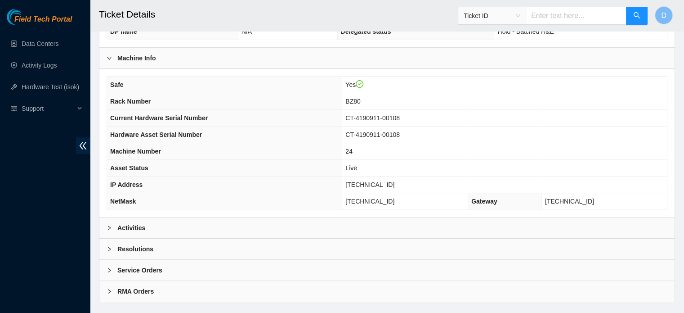
scroll to position [285, 0]
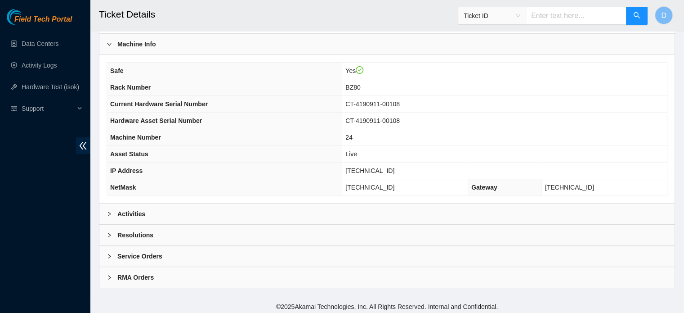
click at [185, 215] on div "Activities" at bounding box center [386, 213] width 575 height 21
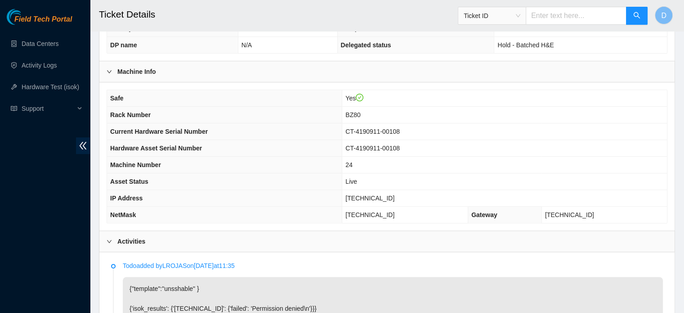
scroll to position [257, 0]
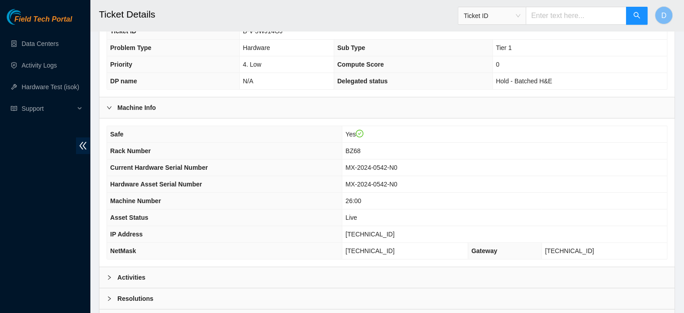
scroll to position [246, 0]
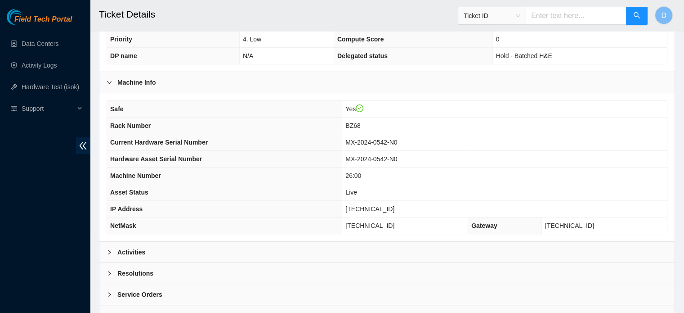
click at [169, 245] on div "Activities" at bounding box center [386, 252] width 575 height 21
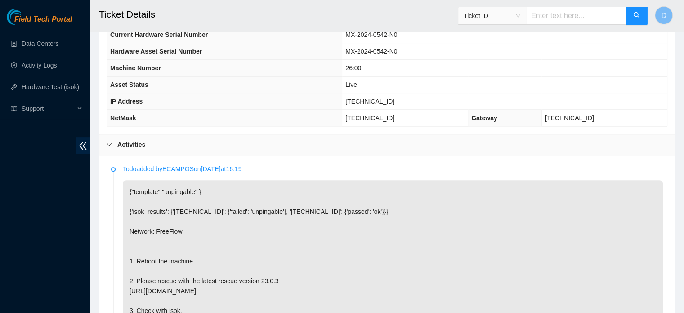
scroll to position [351, 0]
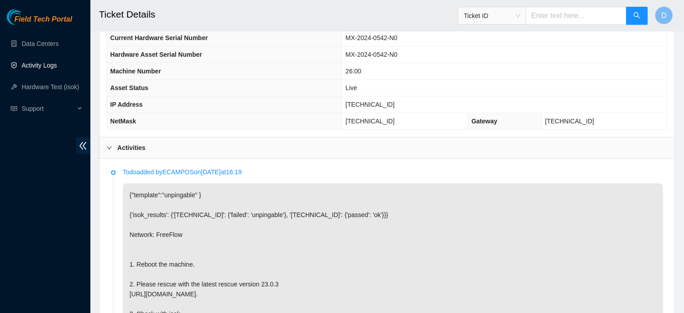
click at [33, 66] on link "Activity Logs" at bounding box center [40, 65] width 36 height 7
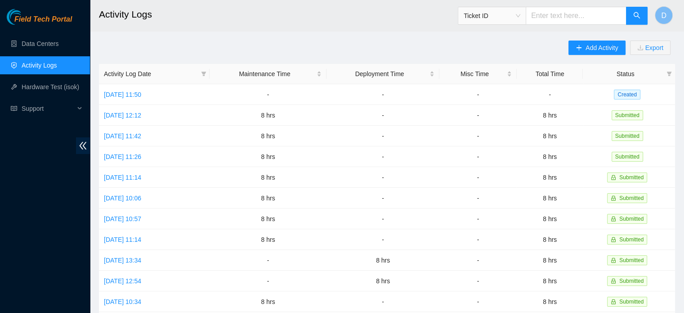
click at [567, 53] on div "Add Activity Export Activity Log Date Maintenance Time Deployment Time Misc Tim…" at bounding box center [387, 283] width 576 height 486
click at [121, 89] on td "[DATE] 11:50" at bounding box center [154, 94] width 111 height 21
click at [121, 91] on link "[DATE] 11:50" at bounding box center [122, 94] width 37 height 7
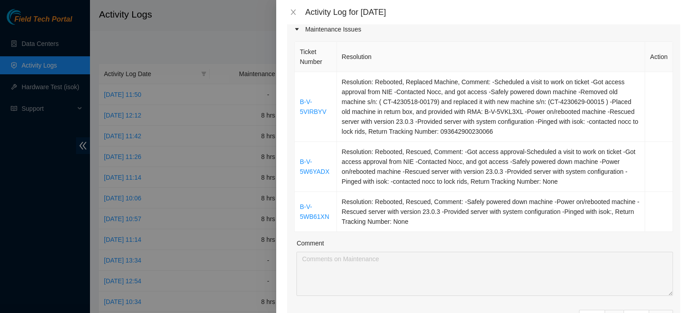
scroll to position [126, 0]
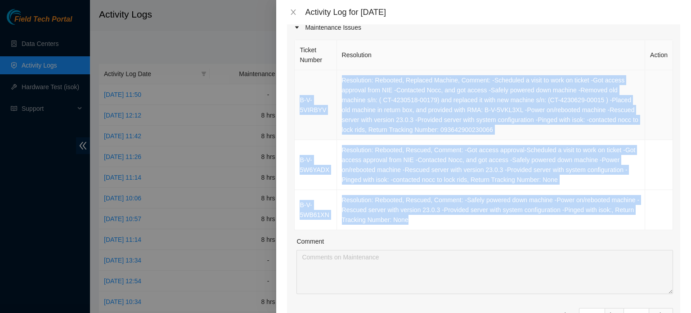
drag, startPoint x: 412, startPoint y: 216, endPoint x: 296, endPoint y: 95, distance: 167.6
click at [296, 95] on tbody "B-V-5VIRBYV Resolution: Rebooted, Replaced Machine, Comment: -Scheduled a visit…" at bounding box center [484, 150] width 378 height 160
copy tbody "B-V-5VIRBYV Resolution: Rebooted, Replaced Machine, Comment: -Scheduled a visit…"
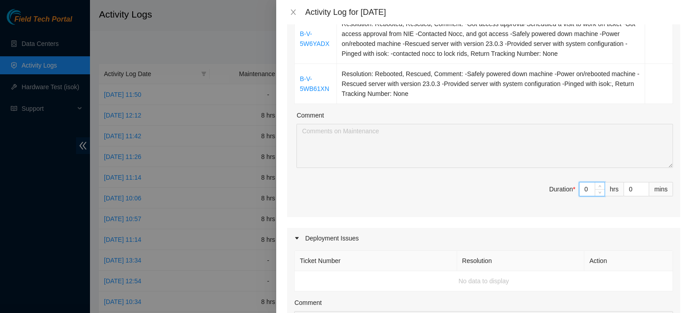
drag, startPoint x: 583, startPoint y: 190, endPoint x: 528, endPoint y: 183, distance: 55.0
click at [528, 183] on span "Duration * 0 hrs 0 mins" at bounding box center [483, 194] width 379 height 25
type input "\8"
type input "8"
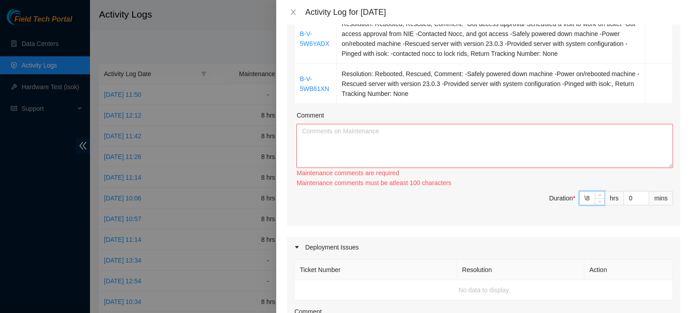
type input "8"
click at [528, 183] on div "Maintenance comments must be atleast 100 characters" at bounding box center [484, 183] width 376 height 10
click at [498, 157] on textarea "Comment" at bounding box center [484, 146] width 376 height 44
paste textarea "B-V-5VIRBYV Resolution: Rebooted, Replaced Machine, Comment: -Scheduled a visit…"
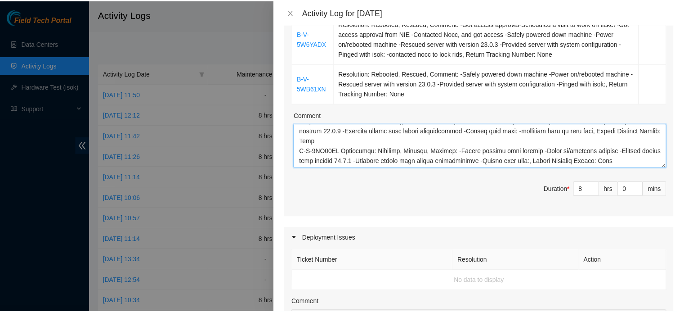
scroll to position [575, 0]
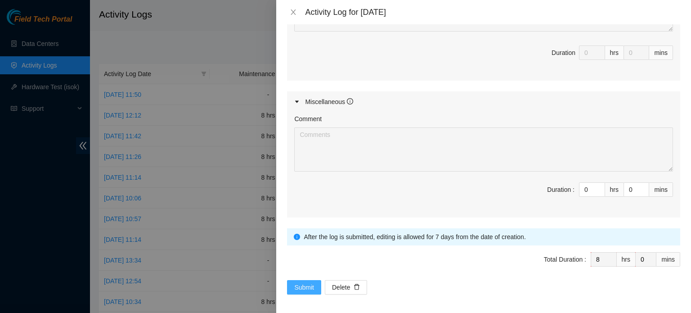
type textarea "B-V-5VIRBYV Resolution: Rebooted, Replaced Machine, Comment: -Scheduled a visit…"
click at [306, 286] on span "Submit" at bounding box center [304, 287] width 20 height 10
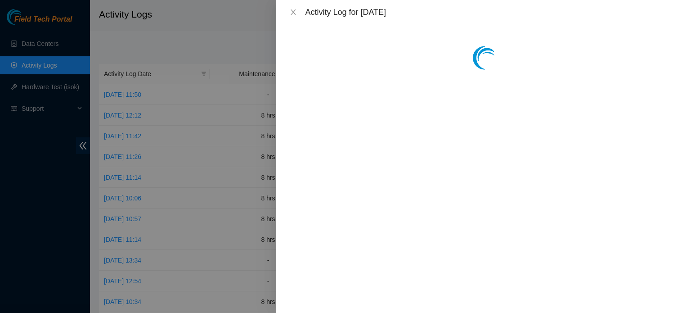
scroll to position [0, 0]
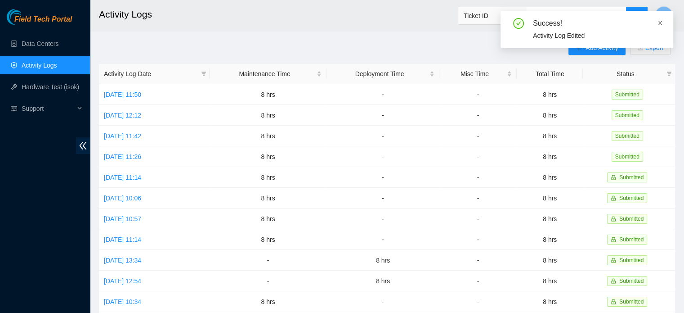
click at [658, 21] on icon "close" at bounding box center [660, 23] width 4 height 4
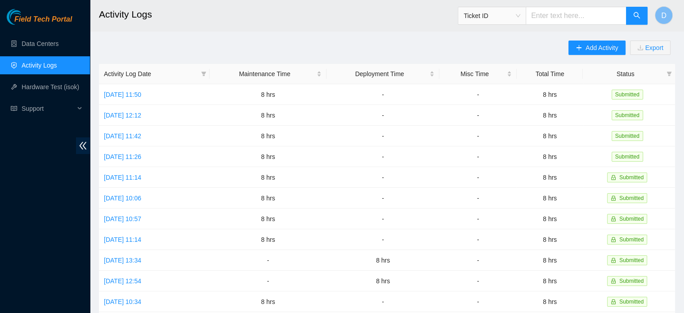
click at [590, 37] on main "Activity Logs Ticket ID D Add Activity Export Activity Log Date Maintenance Tim…" at bounding box center [387, 268] width 594 height 536
click at [589, 42] on button "Add Activity" at bounding box center [596, 47] width 57 height 14
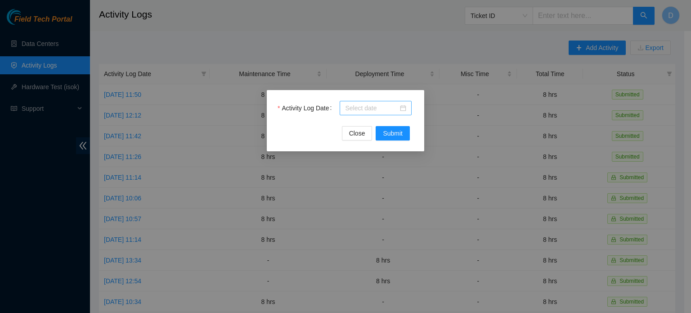
click at [401, 106] on div at bounding box center [375, 108] width 61 height 10
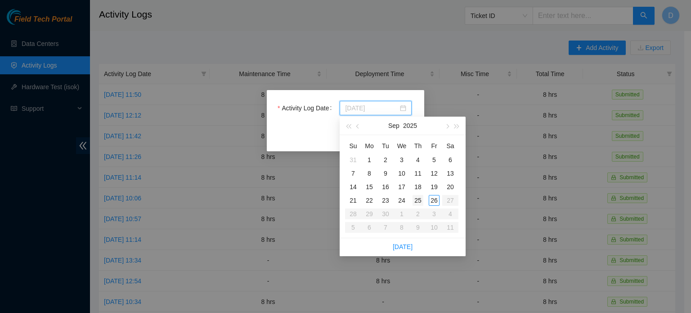
type input "[DATE]"
click at [418, 203] on div "25" at bounding box center [417, 200] width 11 height 11
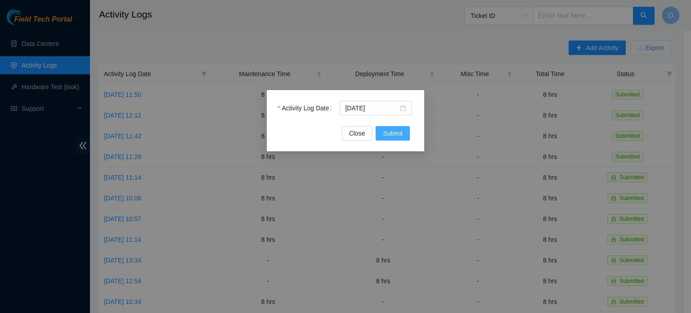
click at [397, 136] on span "Submit" at bounding box center [393, 133] width 20 height 10
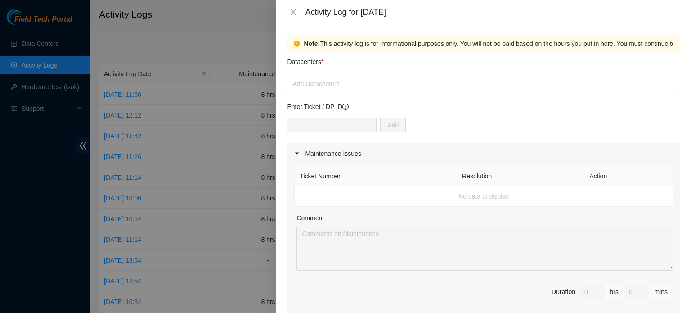
click at [374, 86] on div at bounding box center [483, 83] width 389 height 11
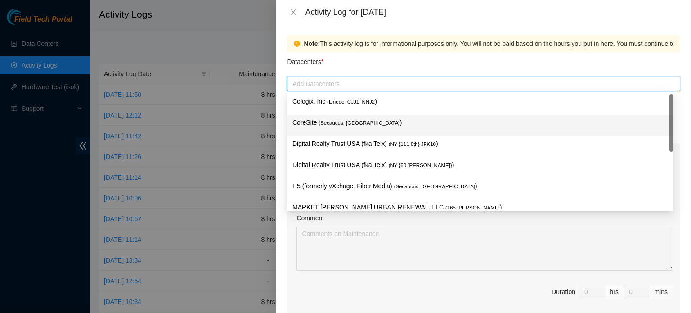
click at [366, 124] on p "CoreSite ( Secaucus, [GEOGRAPHIC_DATA] )" at bounding box center [479, 122] width 375 height 10
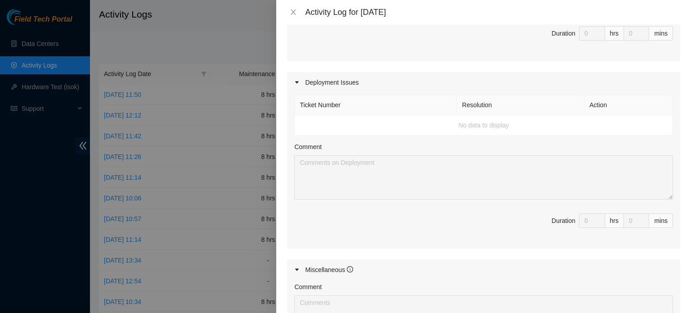
scroll to position [346, 0]
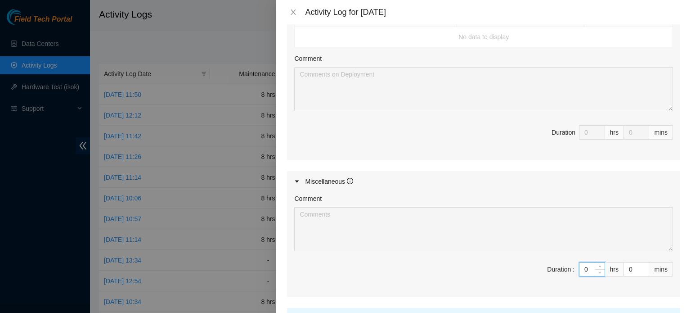
drag, startPoint x: 579, startPoint y: 262, endPoint x: 536, endPoint y: 269, distance: 43.3
click at [536, 269] on span "Duration : 0 hrs 0 mins" at bounding box center [483, 274] width 379 height 25
type input "8"
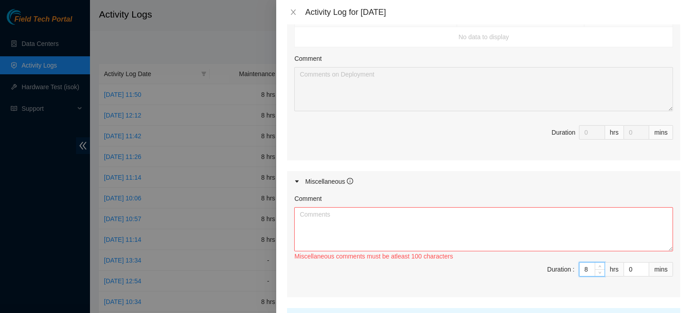
type input "8"
click at [414, 231] on textarea "Comment" at bounding box center [483, 229] width 379 height 44
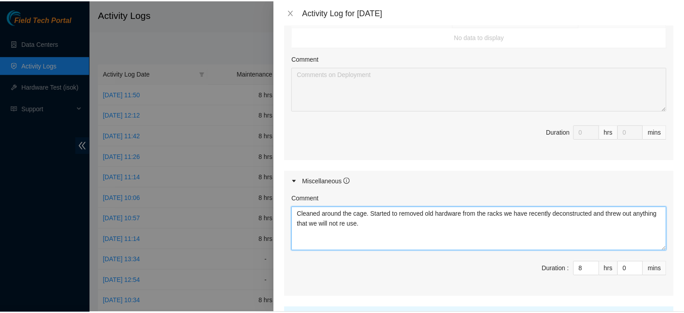
scroll to position [426, 0]
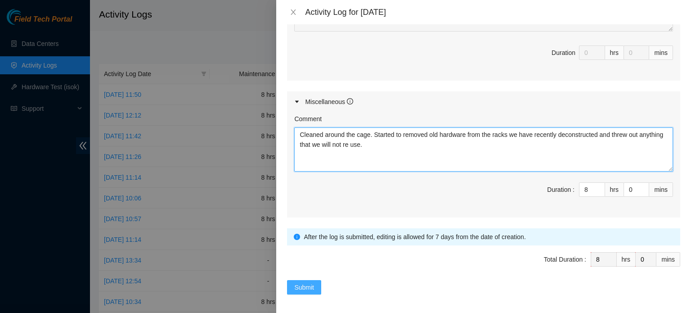
type textarea "Cleaned around the cage. Started to removed old hardware from the racks we have…"
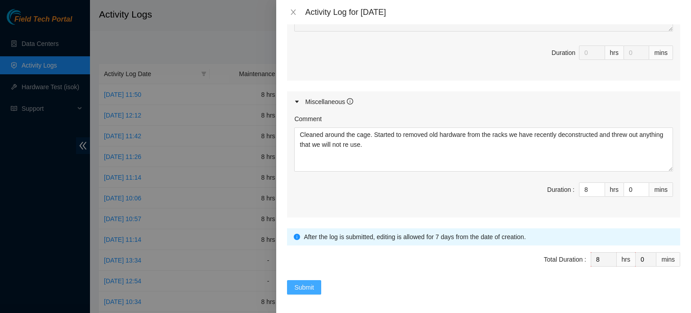
click at [309, 284] on span "Submit" at bounding box center [304, 287] width 20 height 10
